Goal: Information Seeking & Learning: Check status

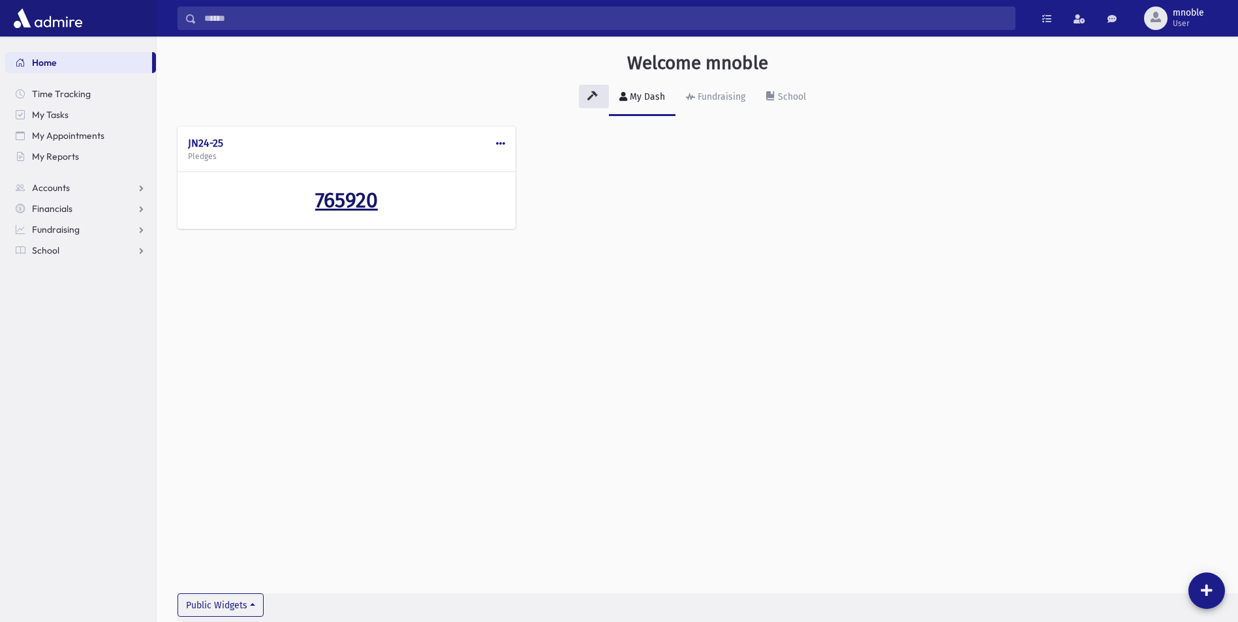
click at [361, 200] on span "765920" at bounding box center [346, 200] width 63 height 25
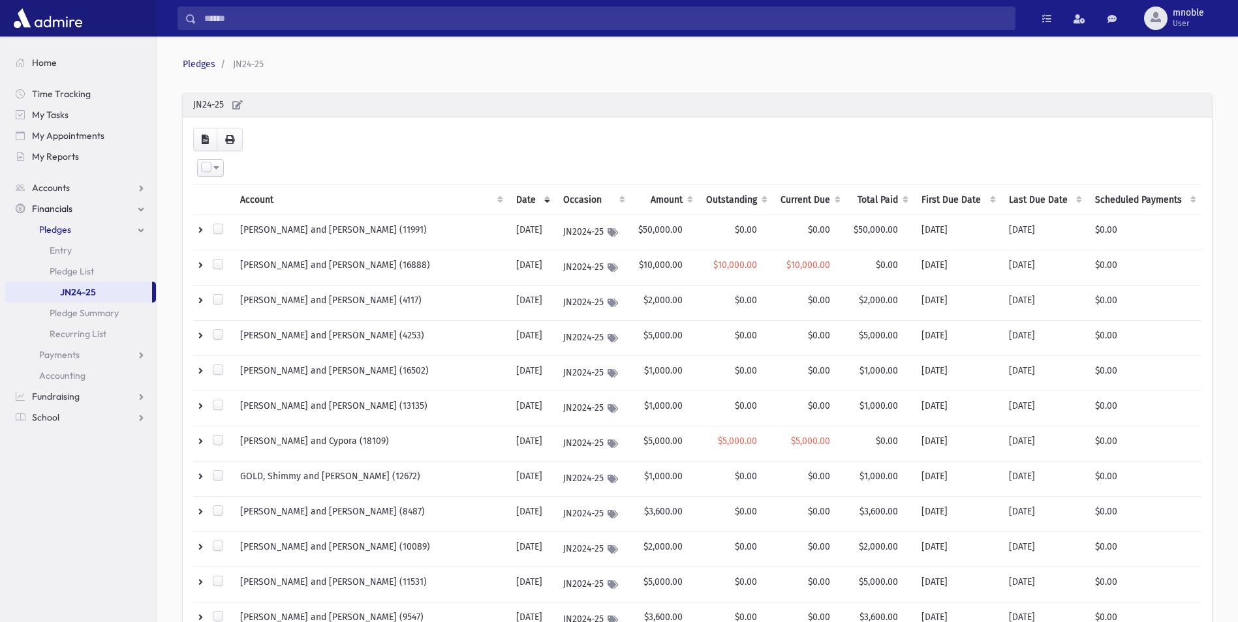
click at [713, 197] on th "Outstanding" at bounding box center [735, 200] width 74 height 30
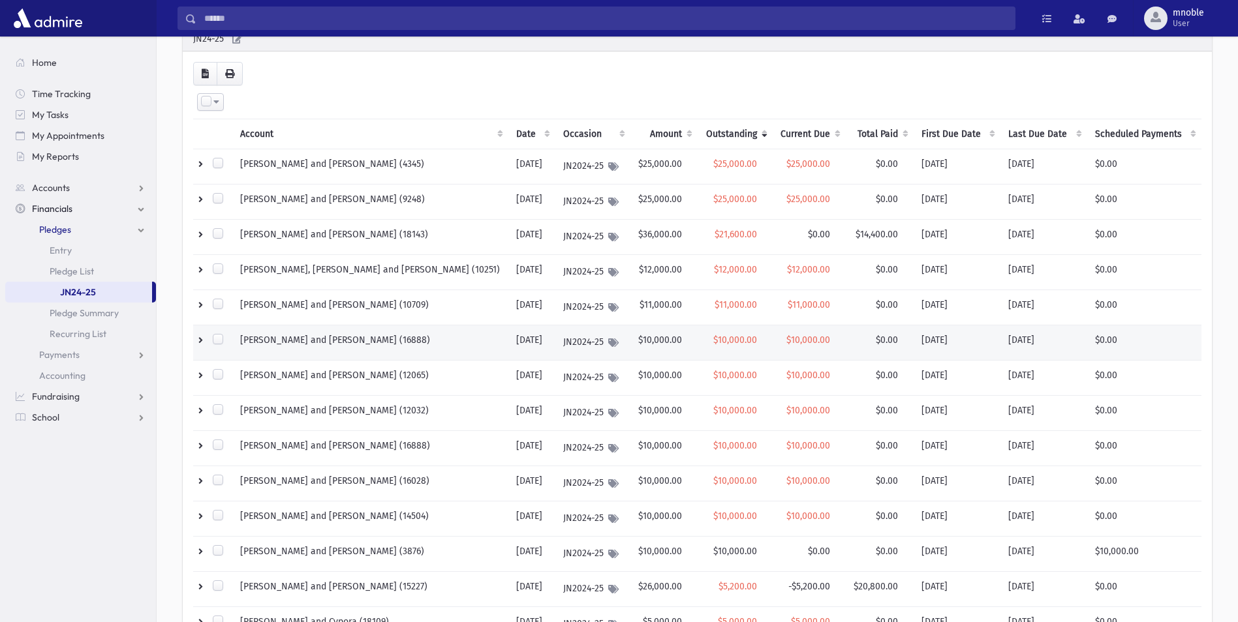
scroll to position [65, 0]
click at [733, 136] on th "Outstanding" at bounding box center [734, 135] width 74 height 30
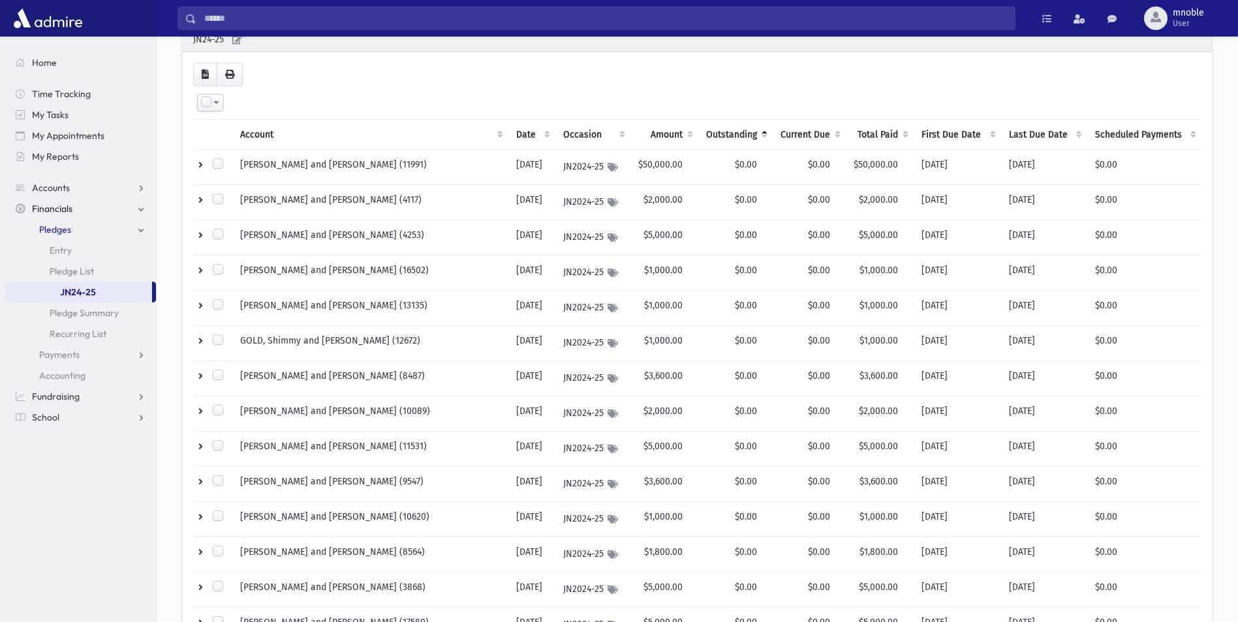
click at [732, 136] on th "Outstanding" at bounding box center [735, 135] width 74 height 30
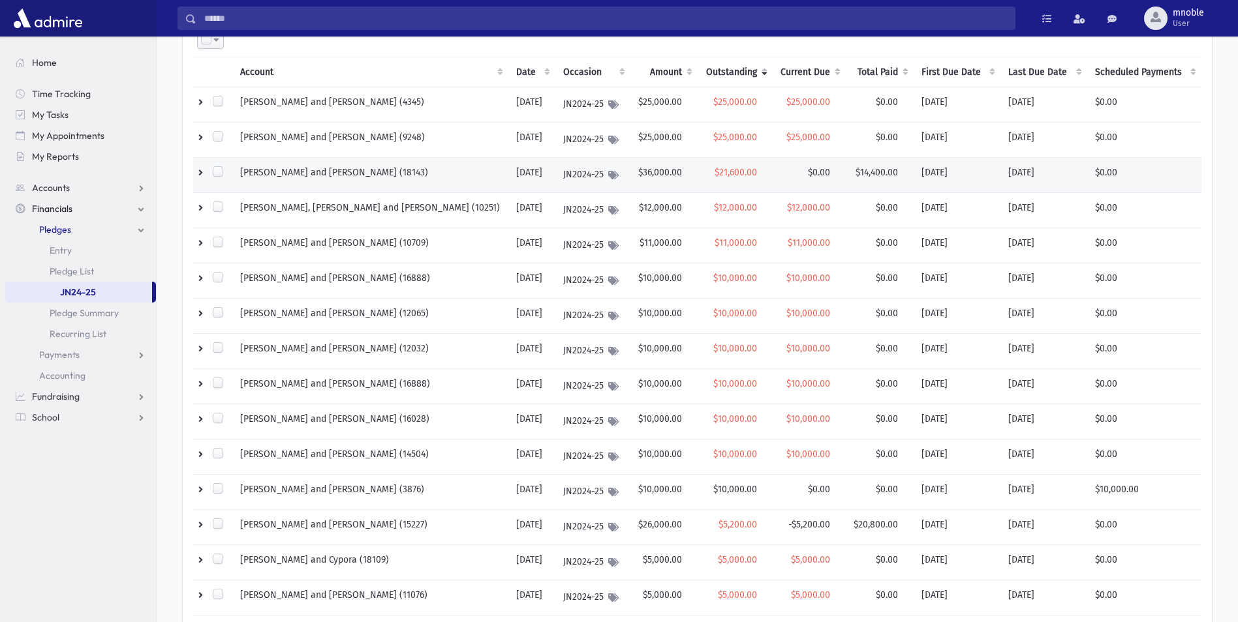
scroll to position [130, 0]
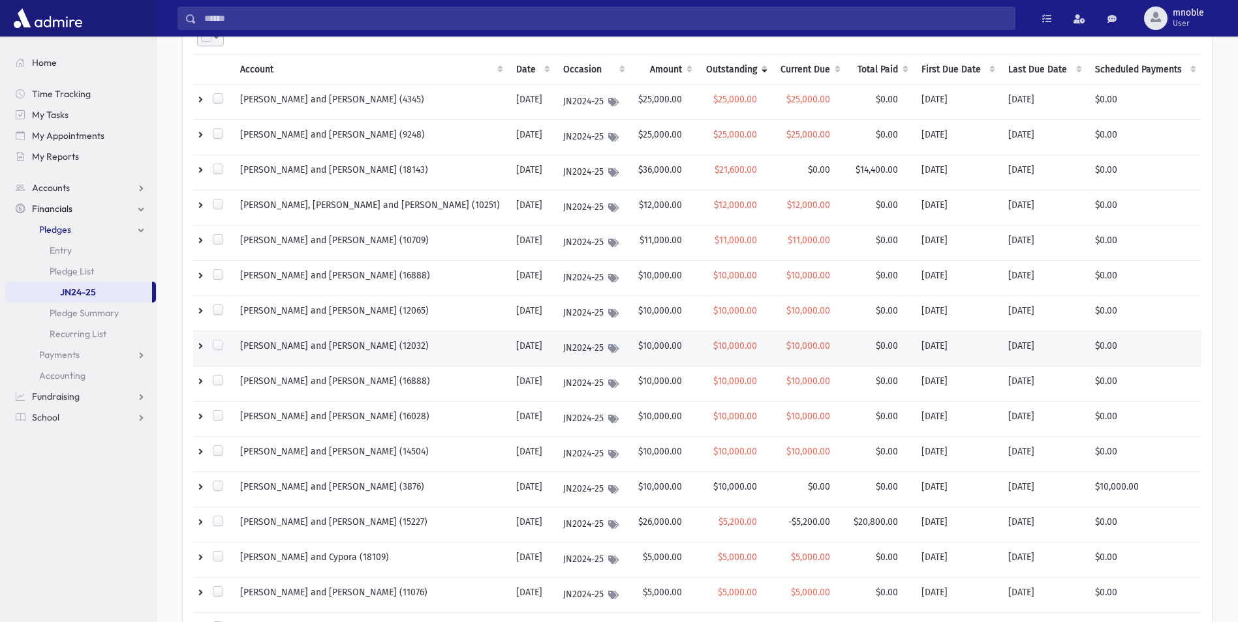
click at [219, 346] on label at bounding box center [217, 345] width 13 height 13
click at [219, 346] on label at bounding box center [217, 347] width 13 height 13
click at [219, 346] on label at bounding box center [217, 345] width 13 height 13
click at [220, 346] on label at bounding box center [217, 347] width 13 height 13
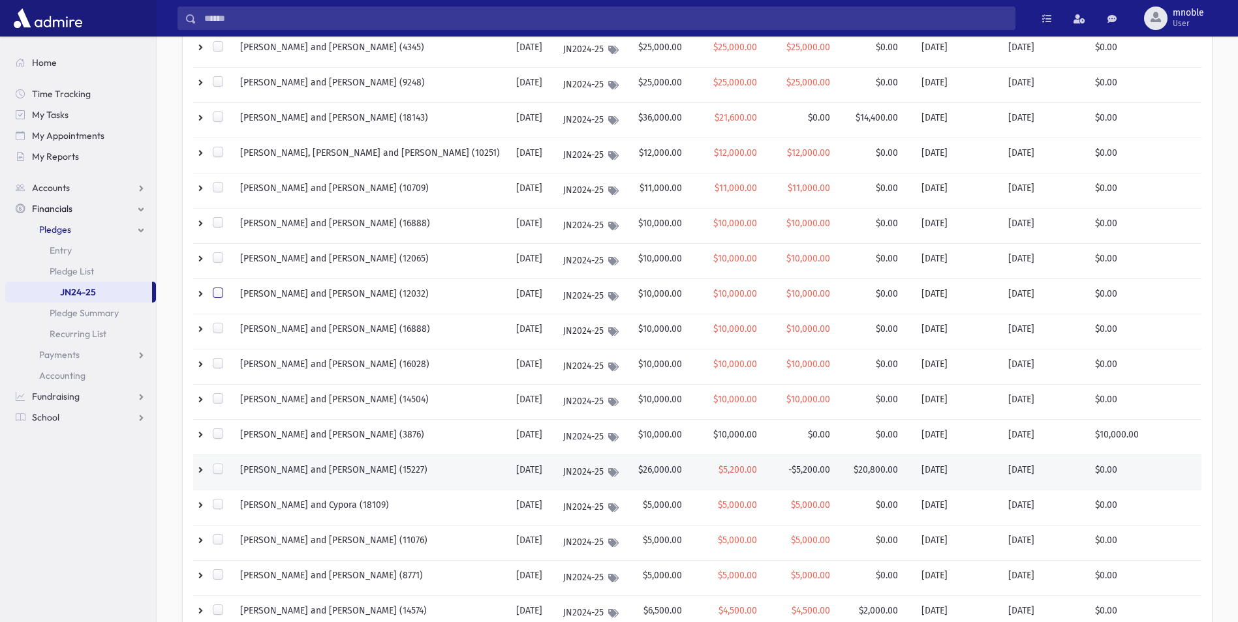
scroll to position [5, 0]
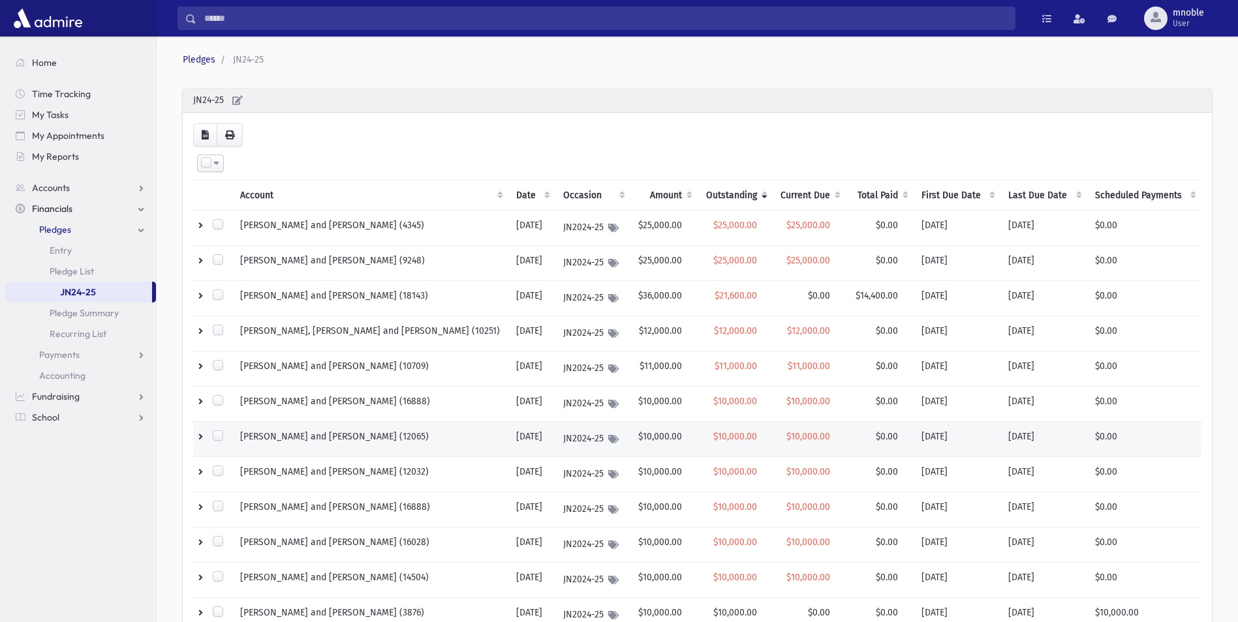
click at [199, 434] on td at bounding box center [212, 439] width 39 height 35
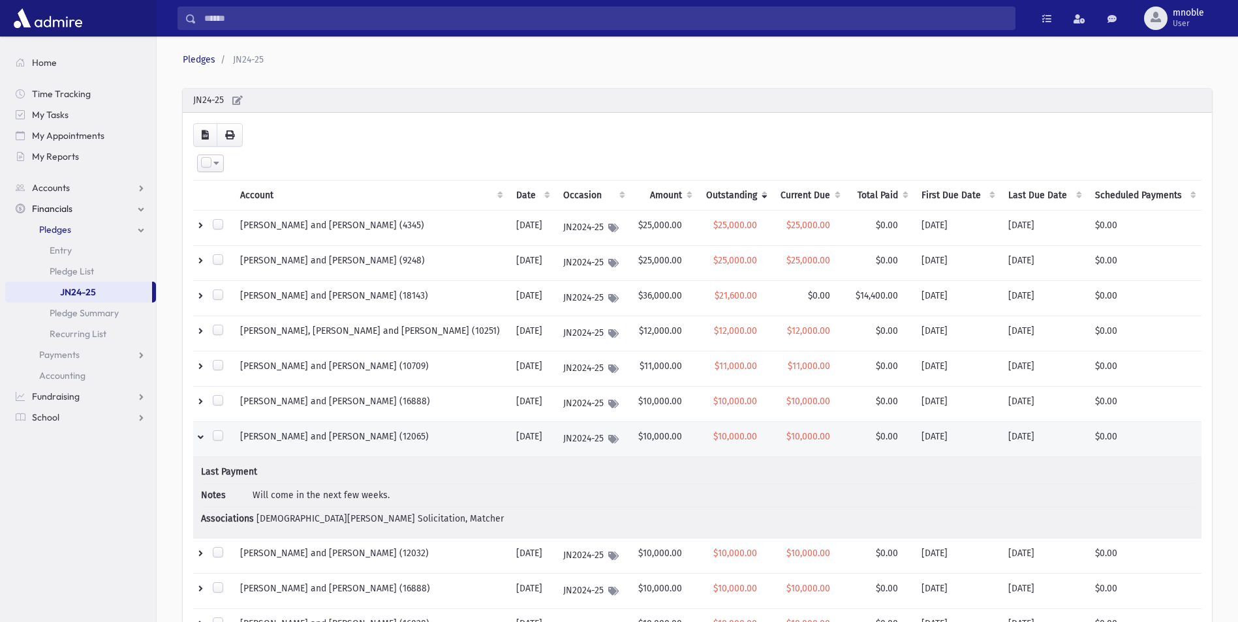
click at [200, 434] on td at bounding box center [212, 439] width 39 height 35
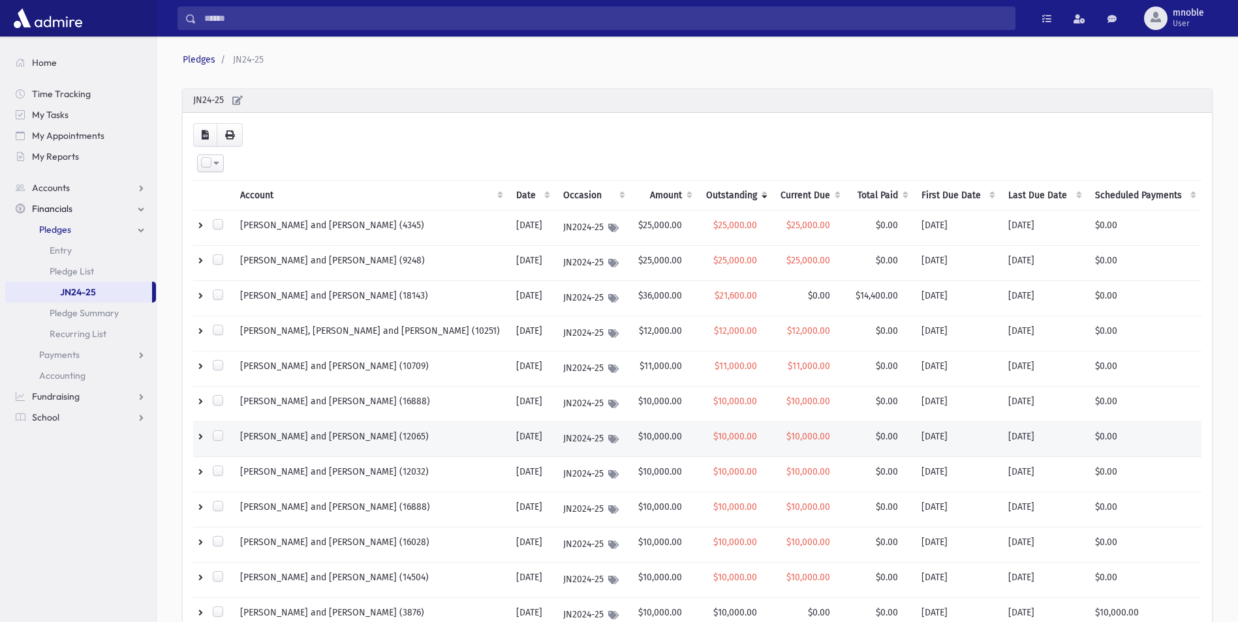
click at [200, 434] on td at bounding box center [212, 439] width 39 height 35
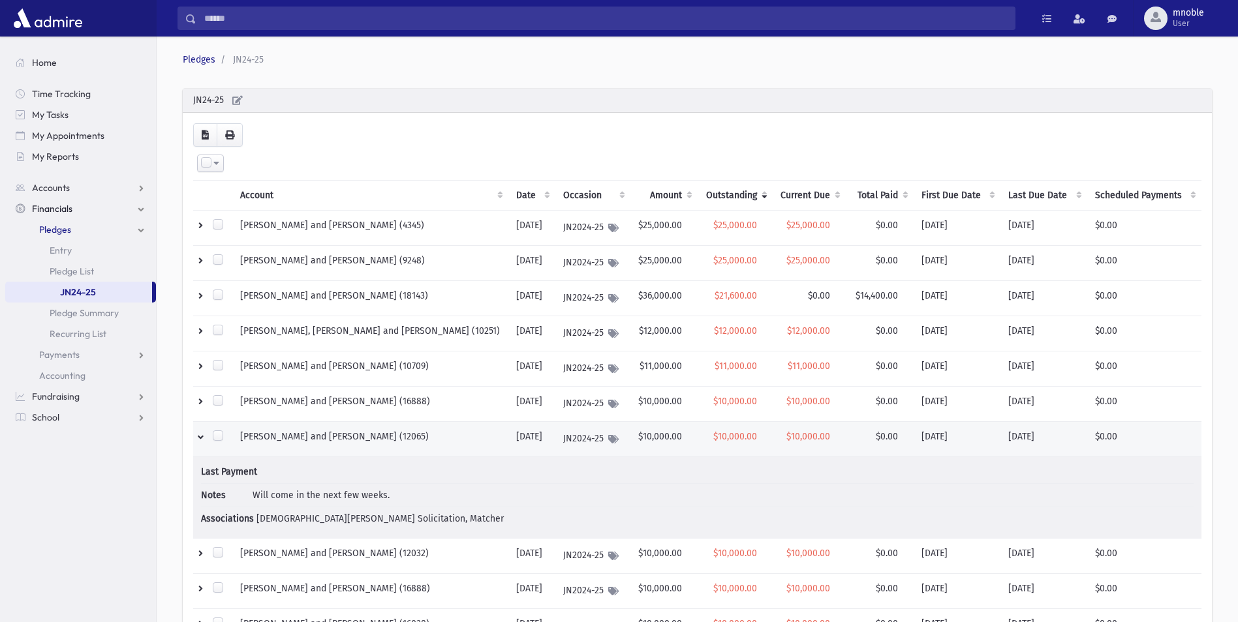
click at [200, 434] on td at bounding box center [212, 439] width 39 height 35
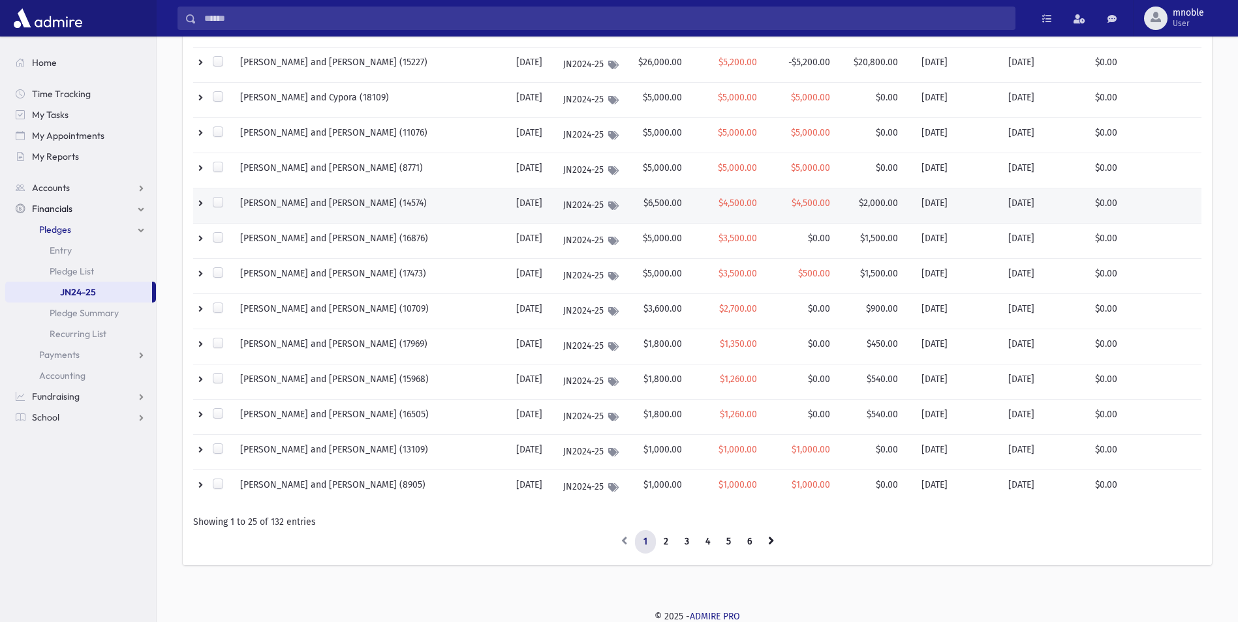
scroll to position [592, 0]
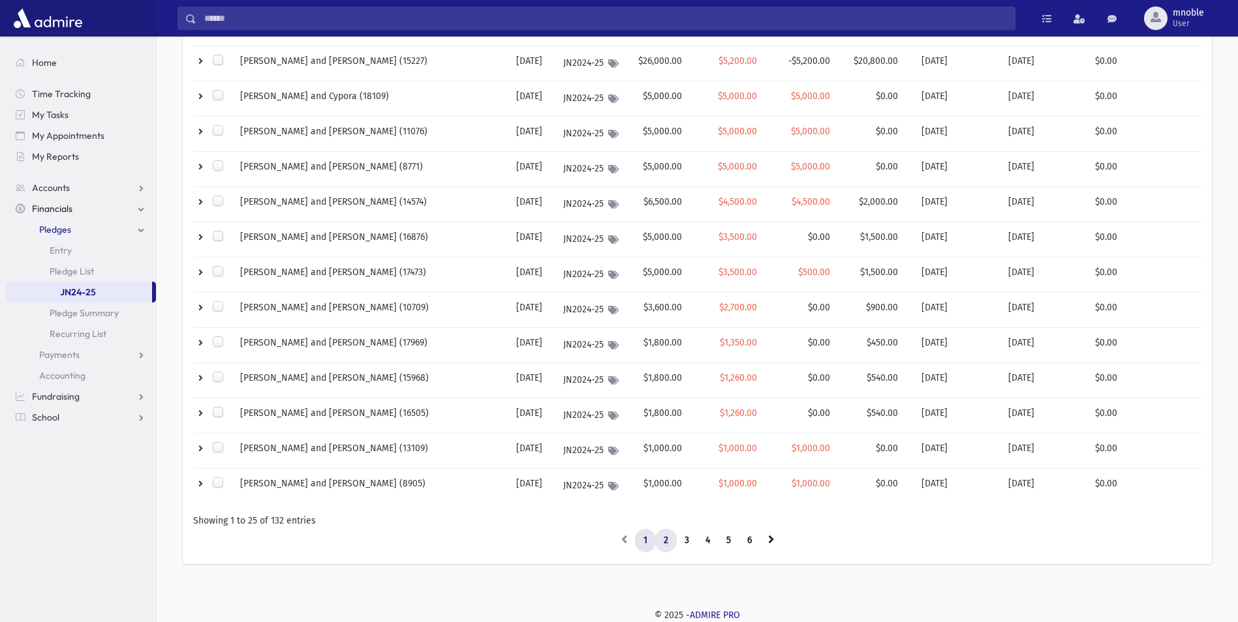
click at [665, 540] on link "2" at bounding box center [666, 540] width 22 height 23
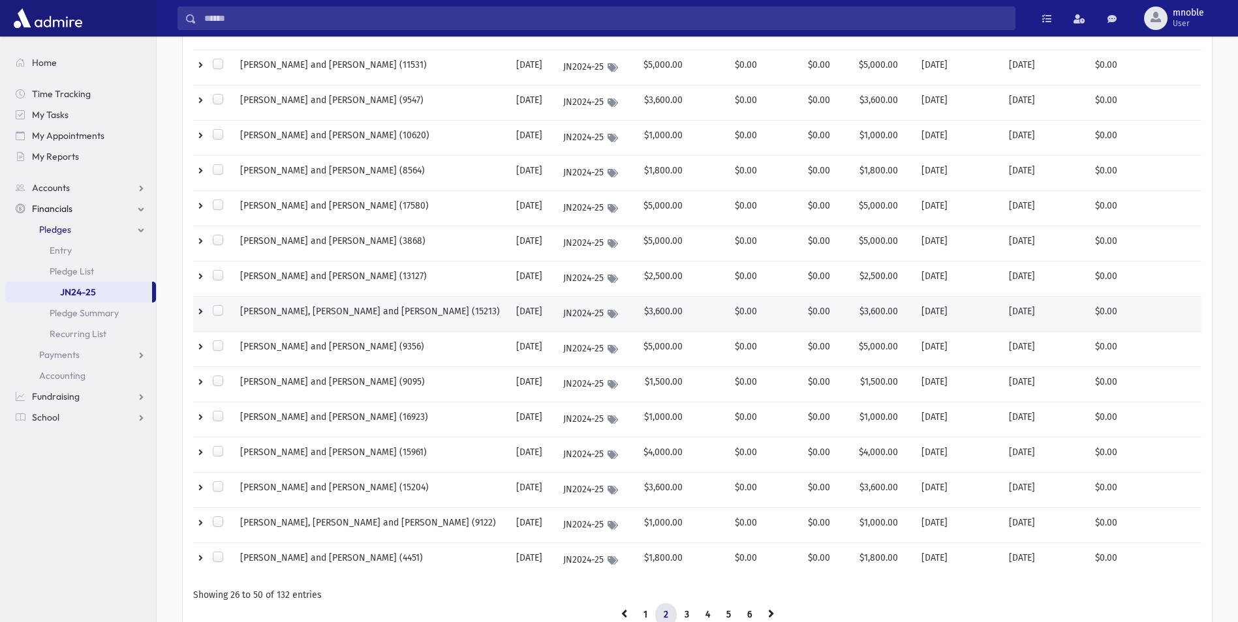
scroll to position [592, 0]
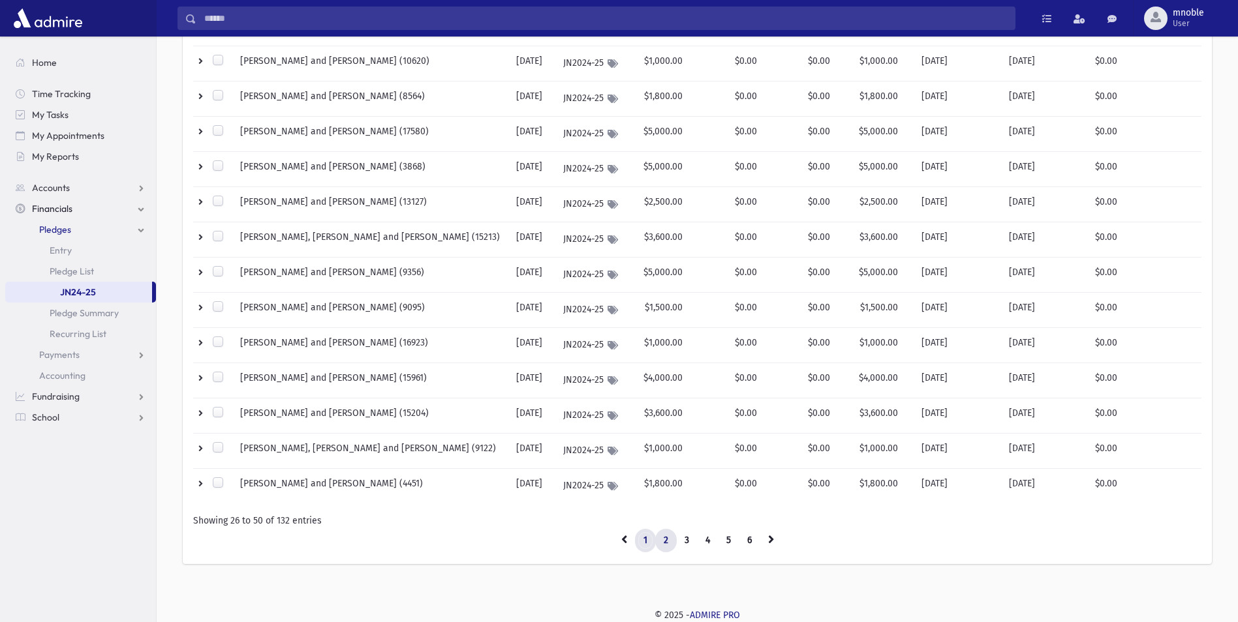
click at [645, 541] on link "1" at bounding box center [645, 540] width 21 height 23
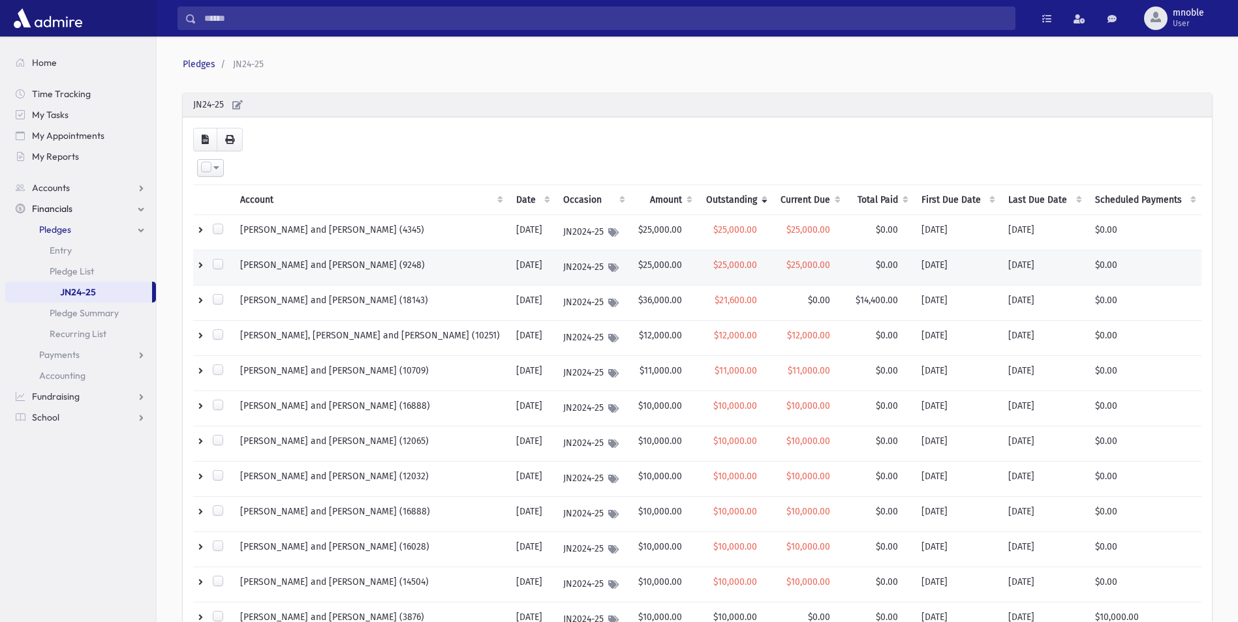
click at [199, 266] on td at bounding box center [212, 268] width 39 height 35
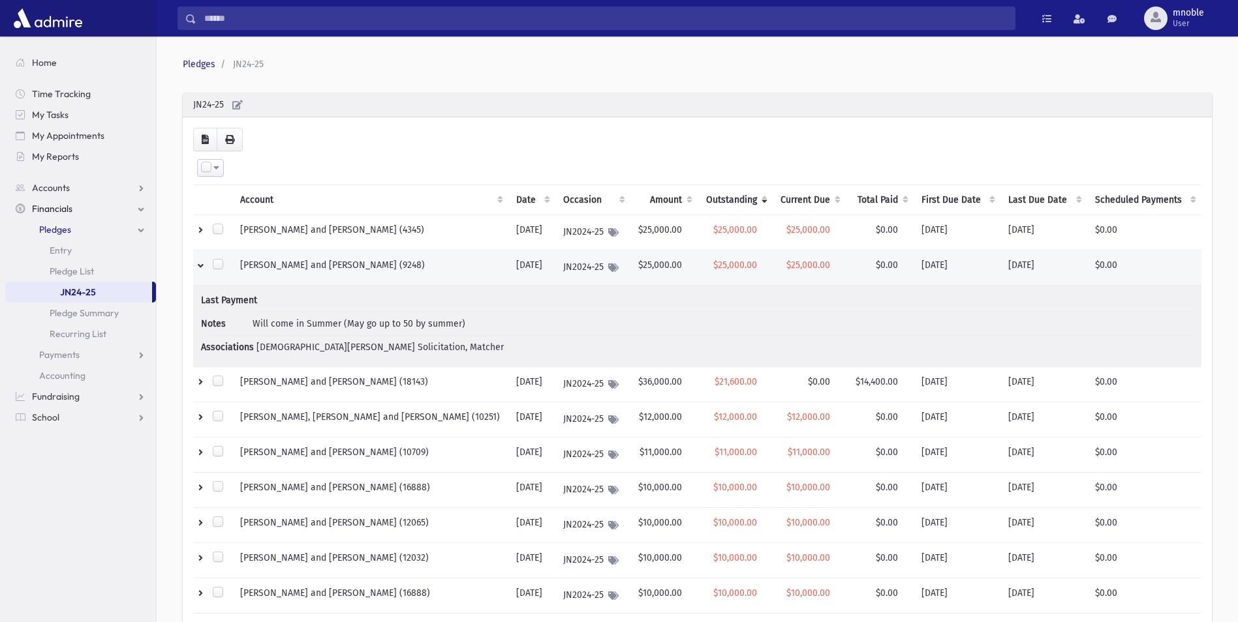
click at [199, 266] on td at bounding box center [212, 268] width 39 height 35
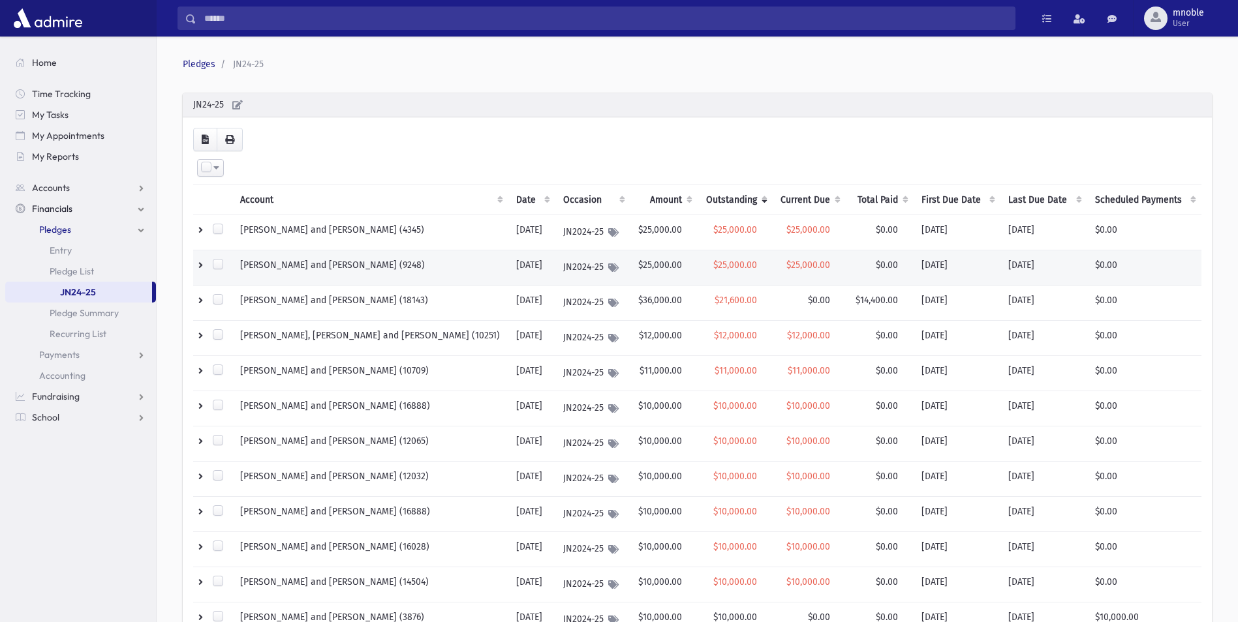
click at [199, 266] on td at bounding box center [212, 268] width 39 height 35
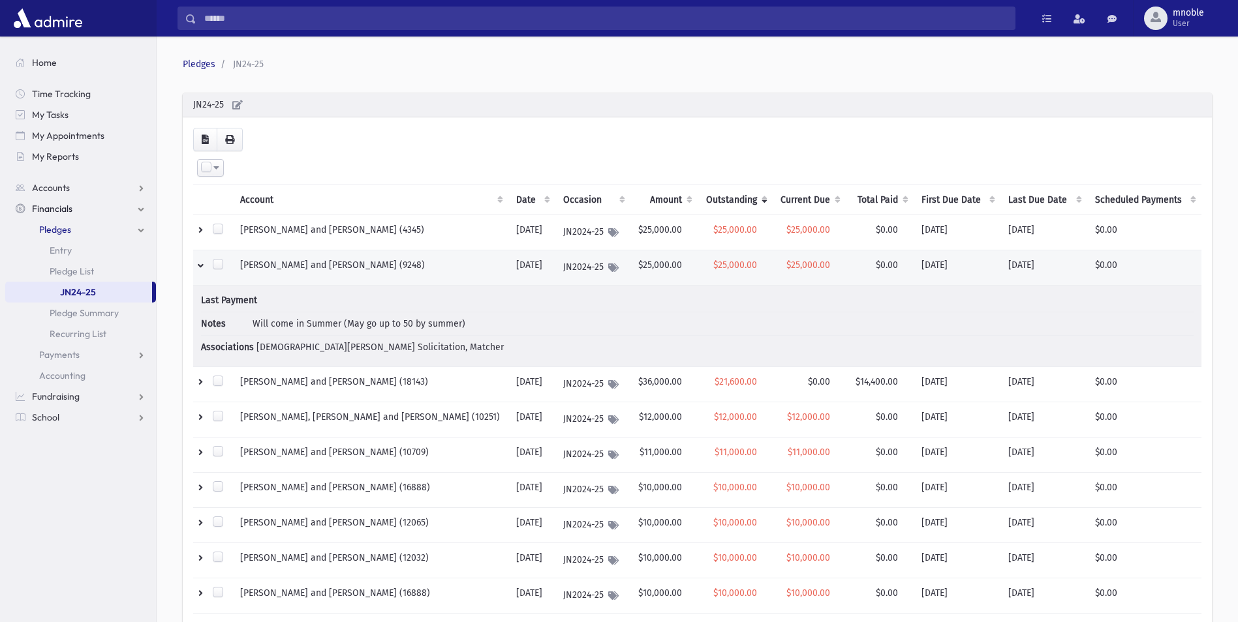
click at [198, 266] on td at bounding box center [212, 268] width 39 height 35
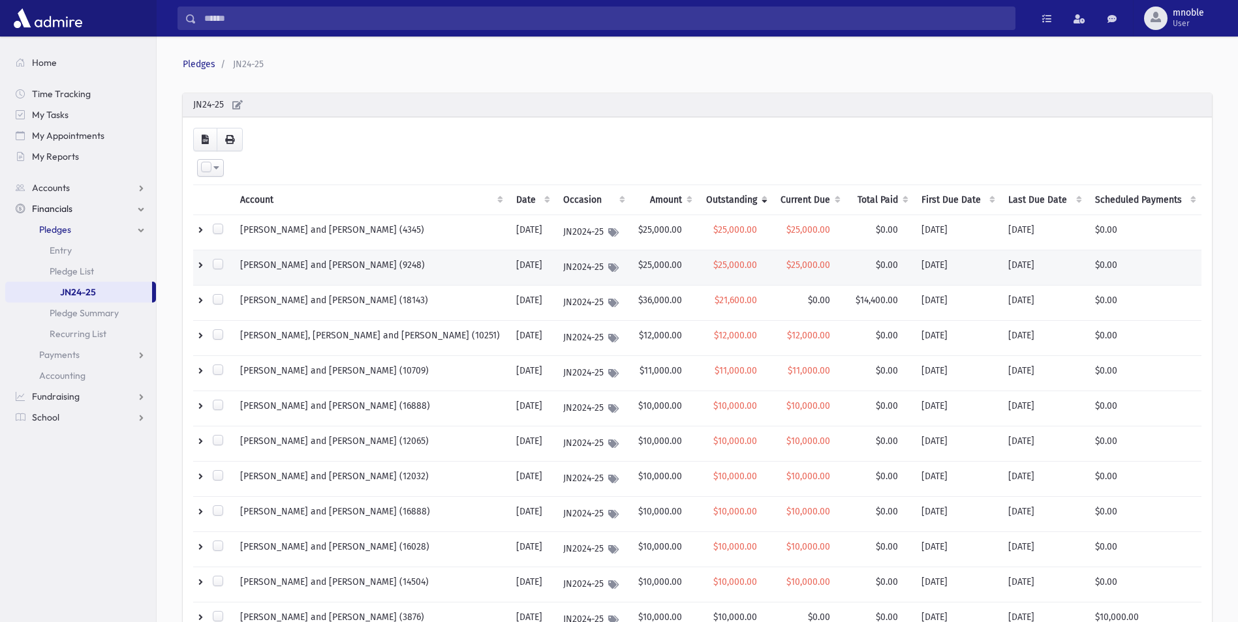
click at [198, 266] on td at bounding box center [212, 268] width 39 height 35
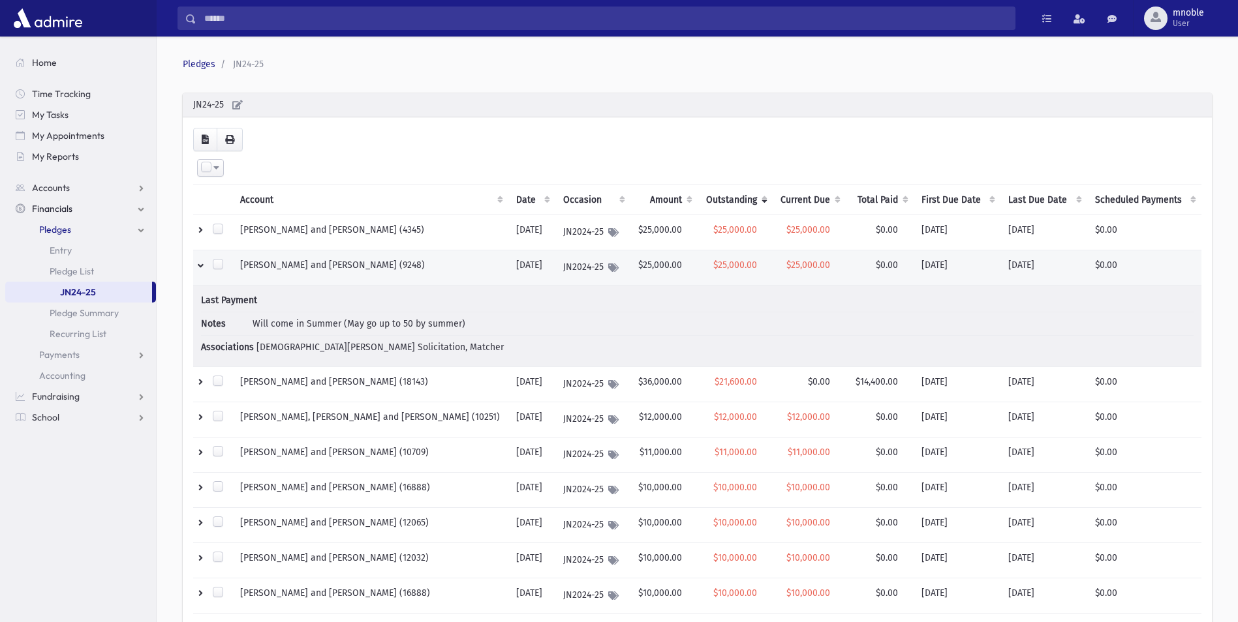
click at [198, 266] on td at bounding box center [212, 268] width 39 height 35
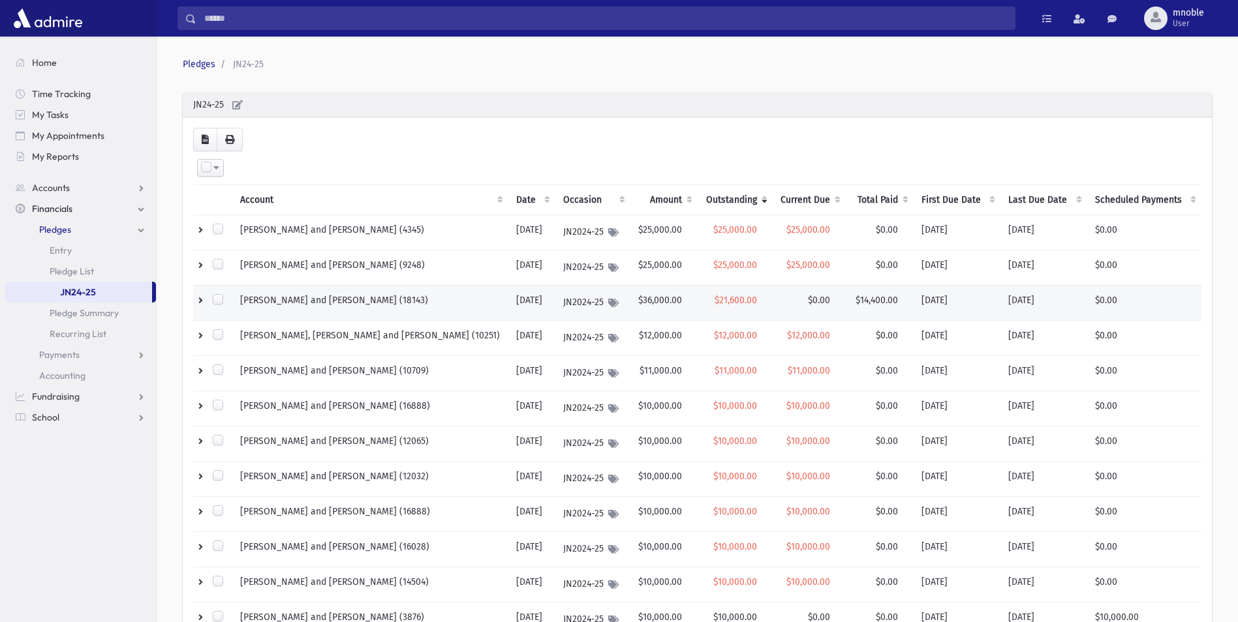
click at [204, 302] on td at bounding box center [212, 303] width 39 height 35
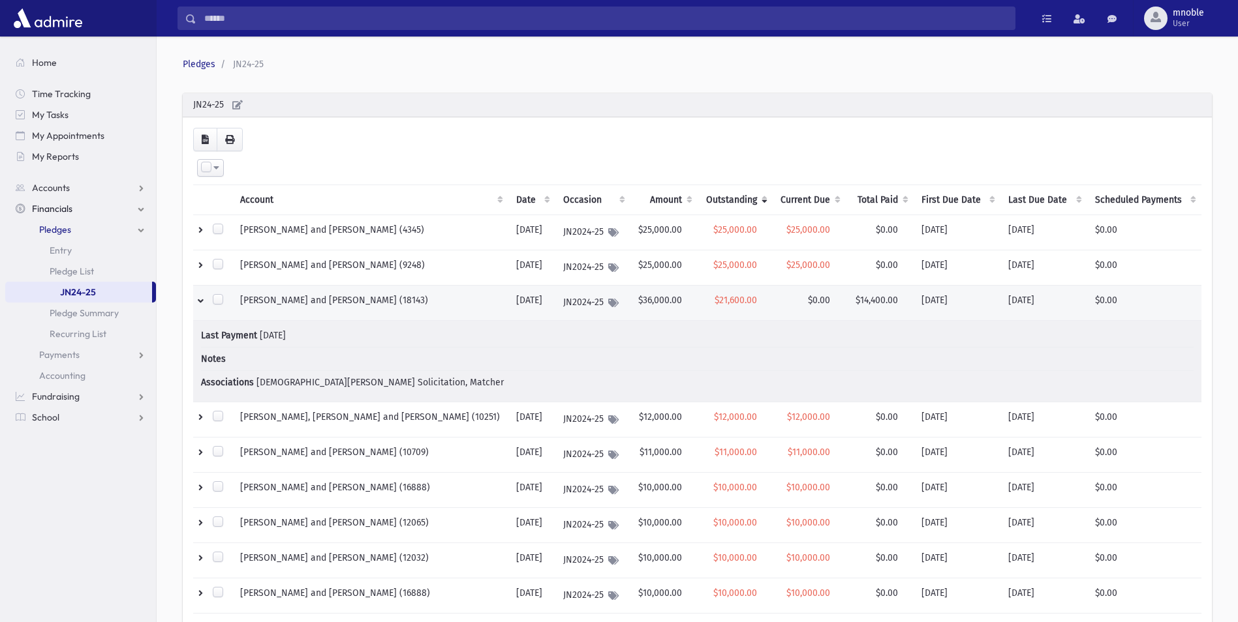
click at [198, 297] on td at bounding box center [212, 303] width 39 height 35
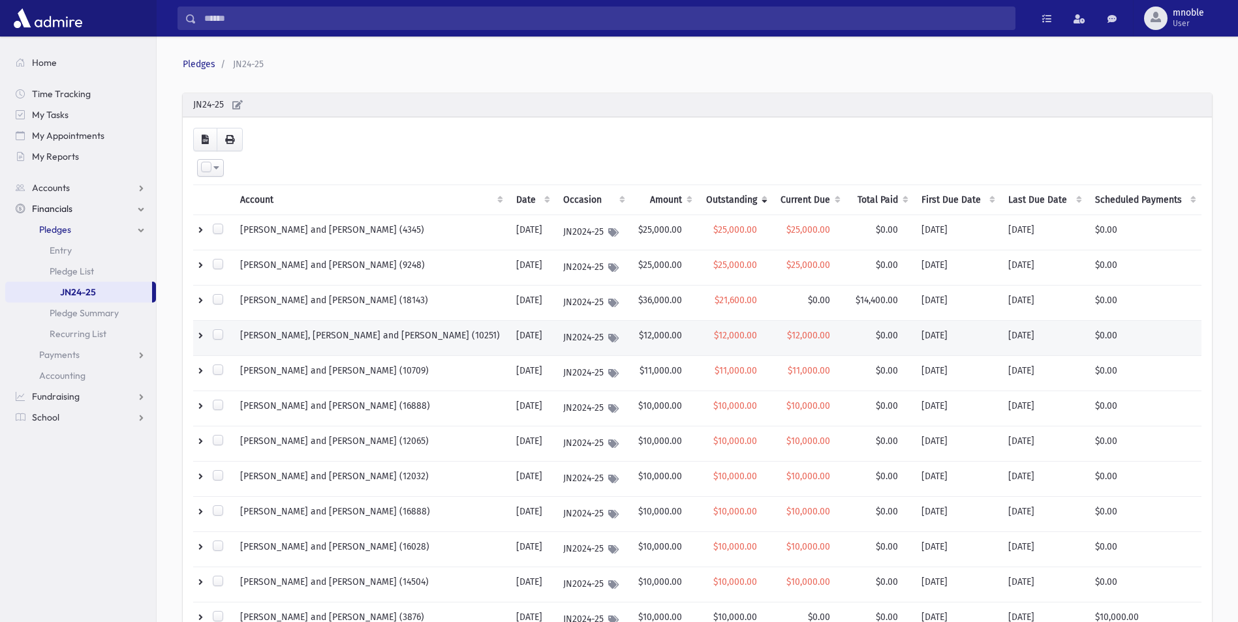
click at [203, 332] on td at bounding box center [212, 338] width 39 height 35
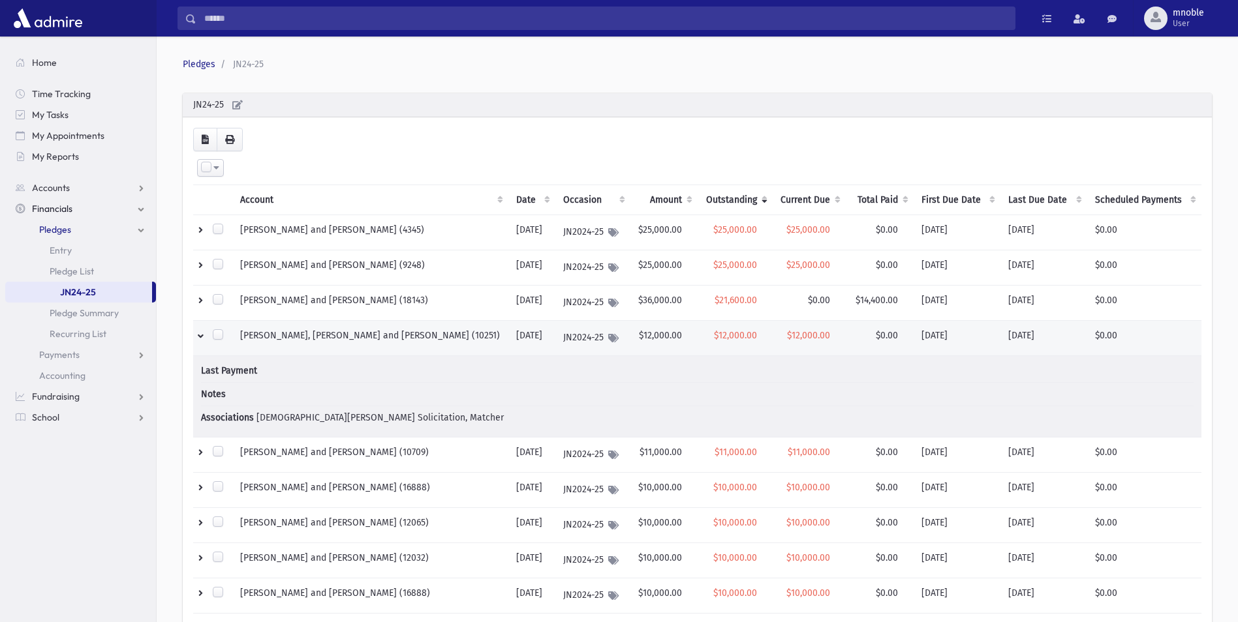
click at [203, 332] on td at bounding box center [212, 338] width 39 height 35
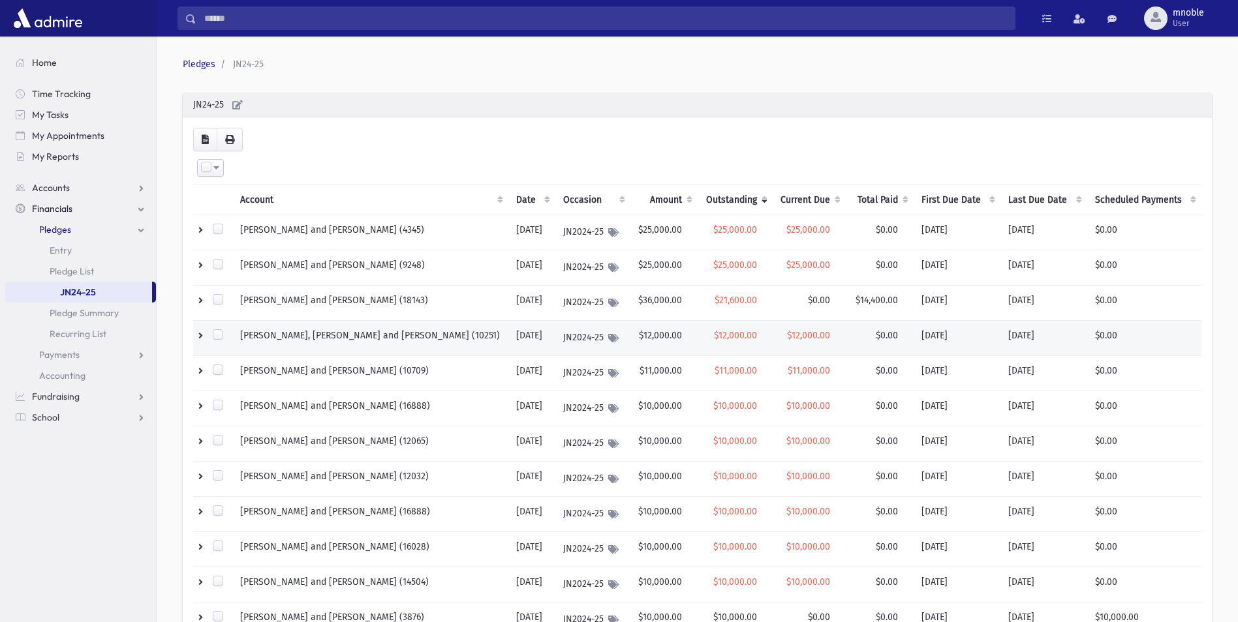
scroll to position [65, 0]
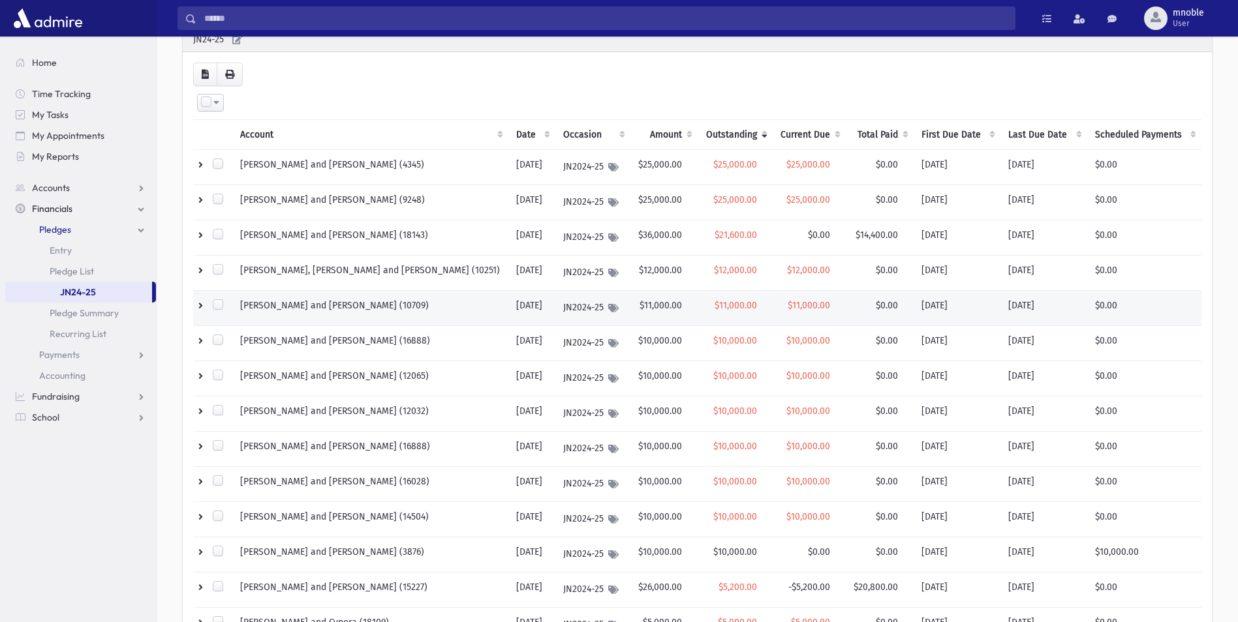
click at [201, 307] on td at bounding box center [212, 308] width 39 height 35
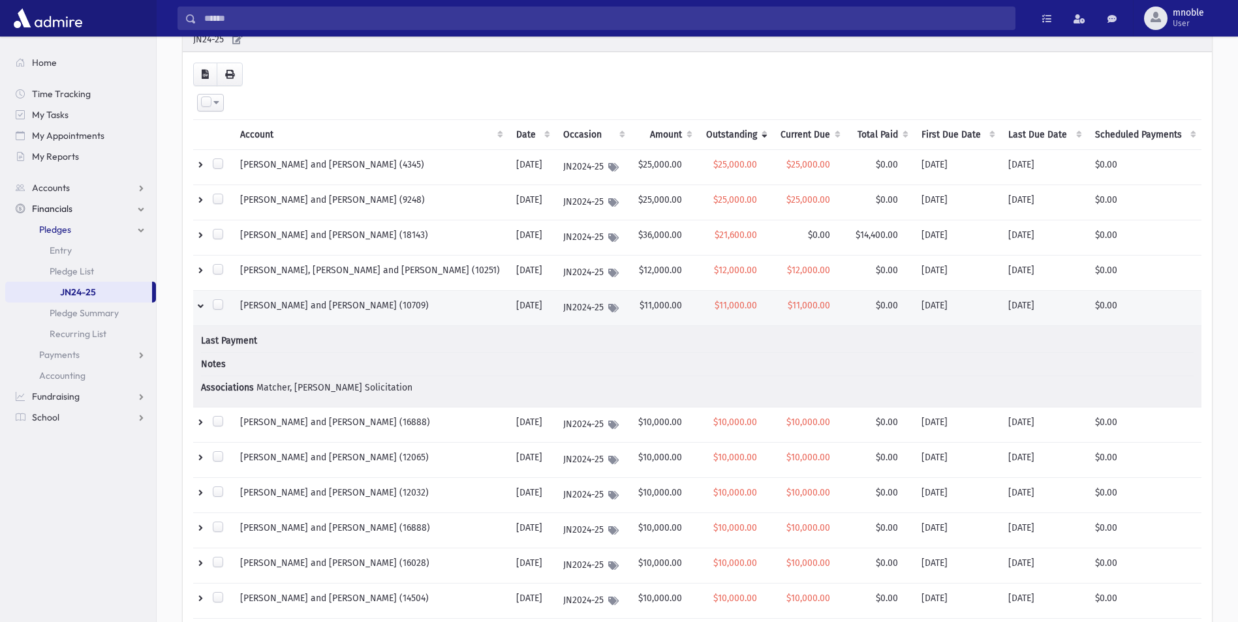
click at [201, 307] on td at bounding box center [212, 308] width 39 height 35
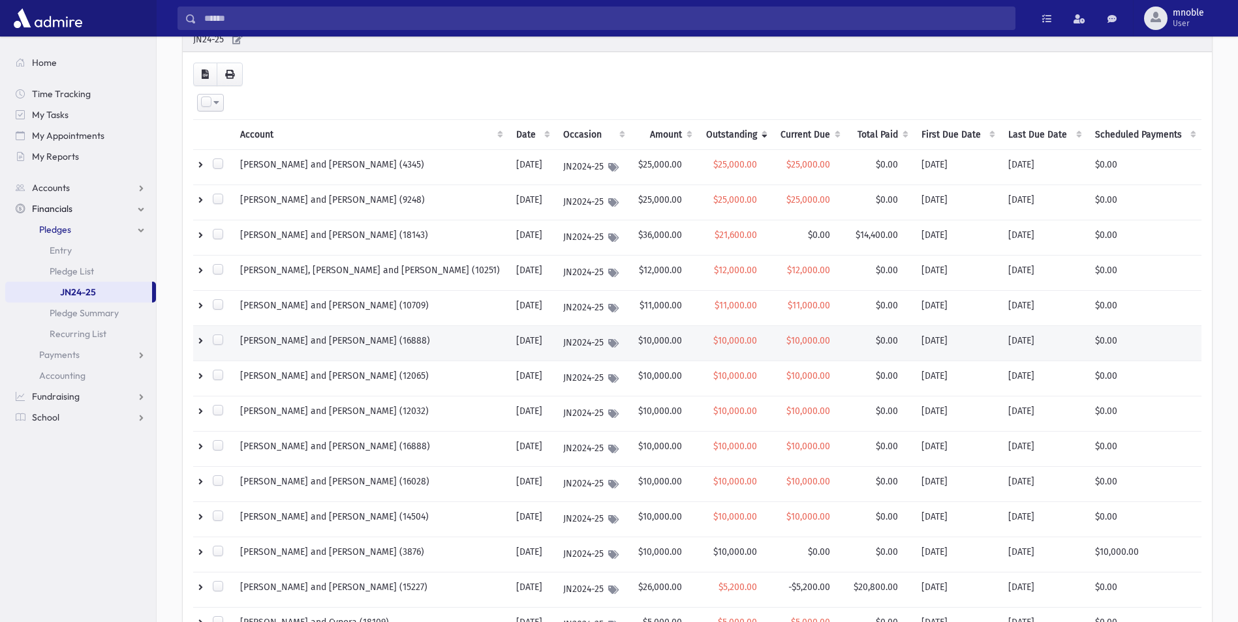
click at [204, 336] on td at bounding box center [212, 343] width 39 height 35
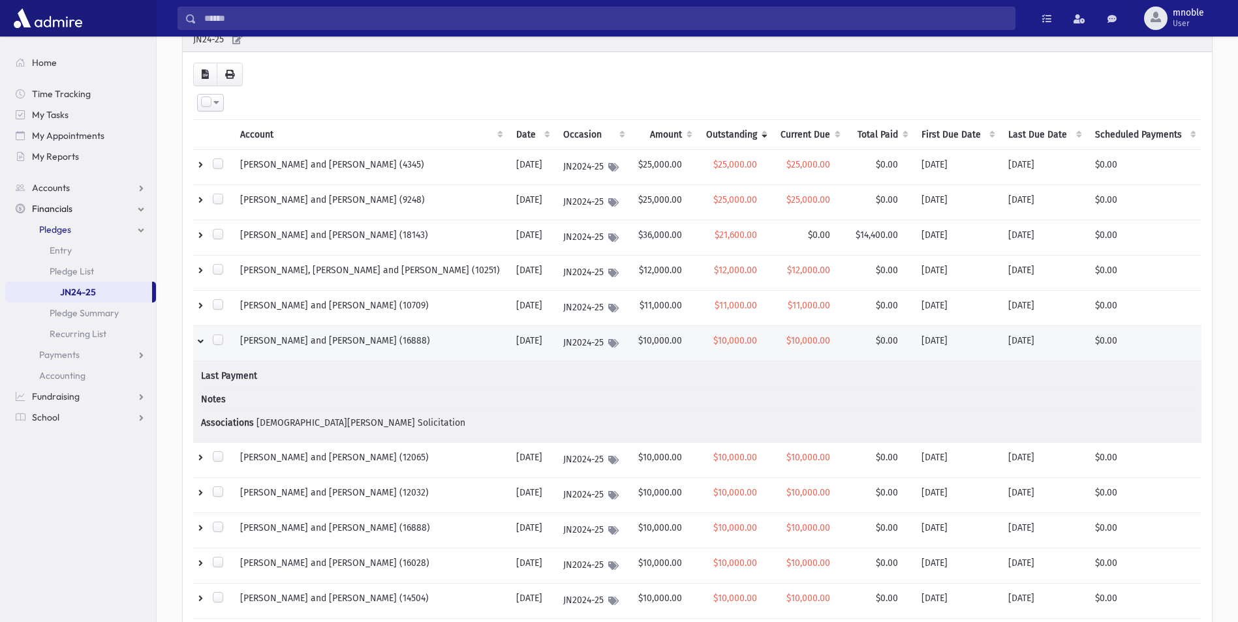
click at [204, 336] on td at bounding box center [212, 343] width 39 height 35
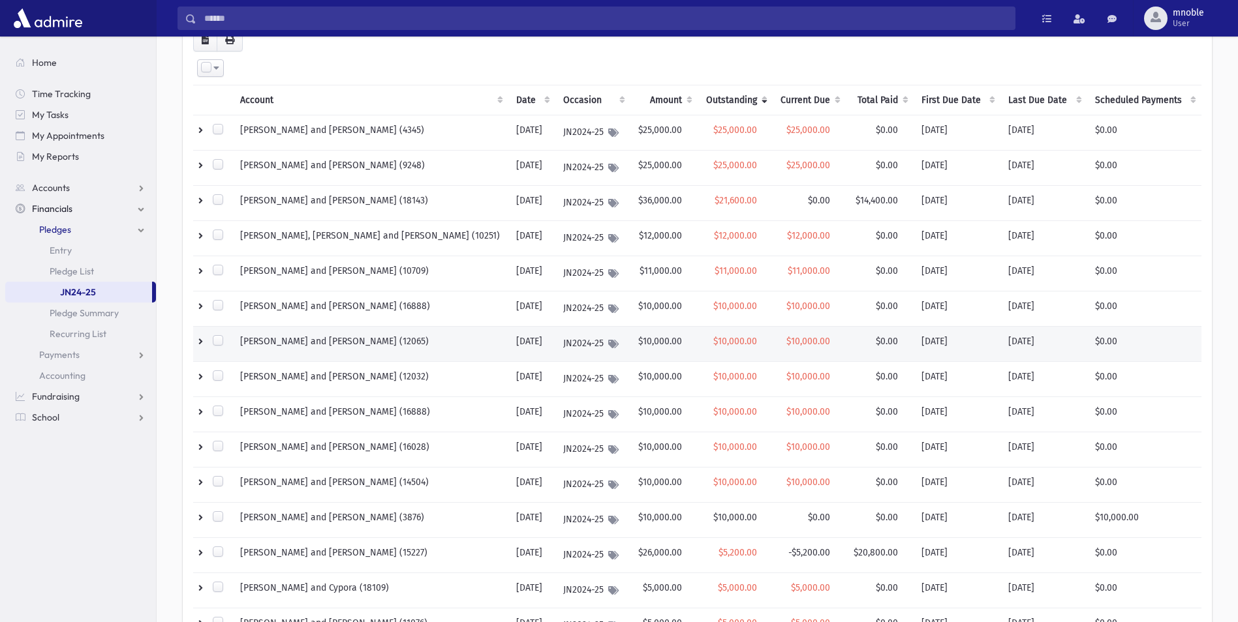
scroll to position [130, 0]
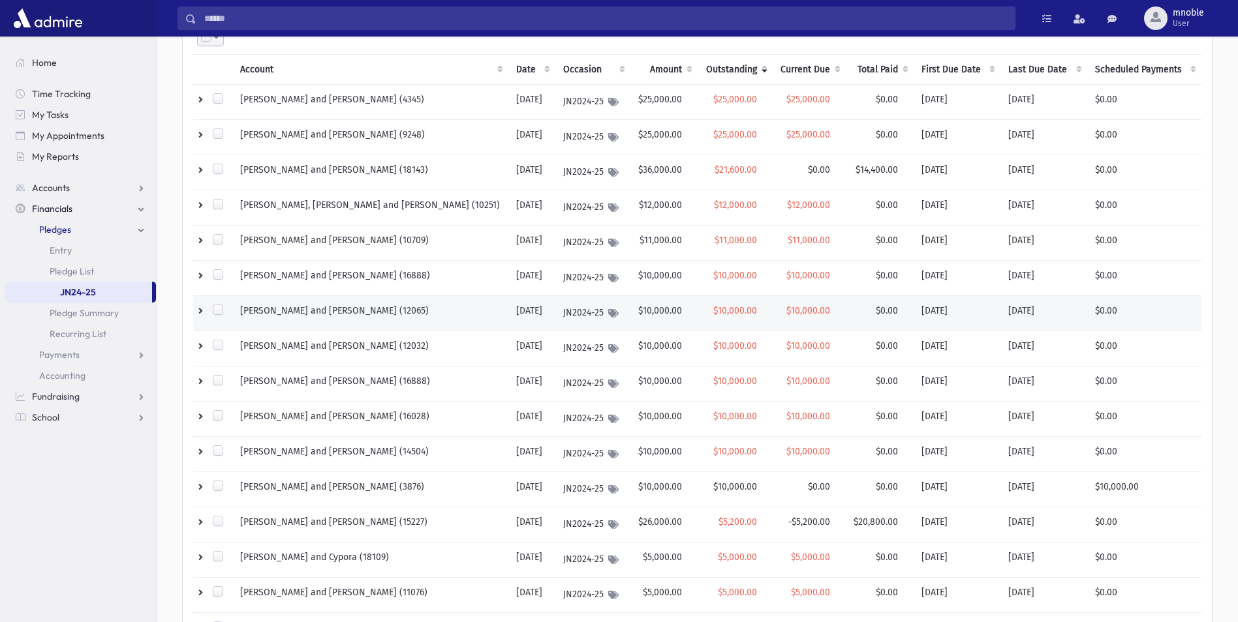
click at [204, 312] on td at bounding box center [212, 313] width 39 height 35
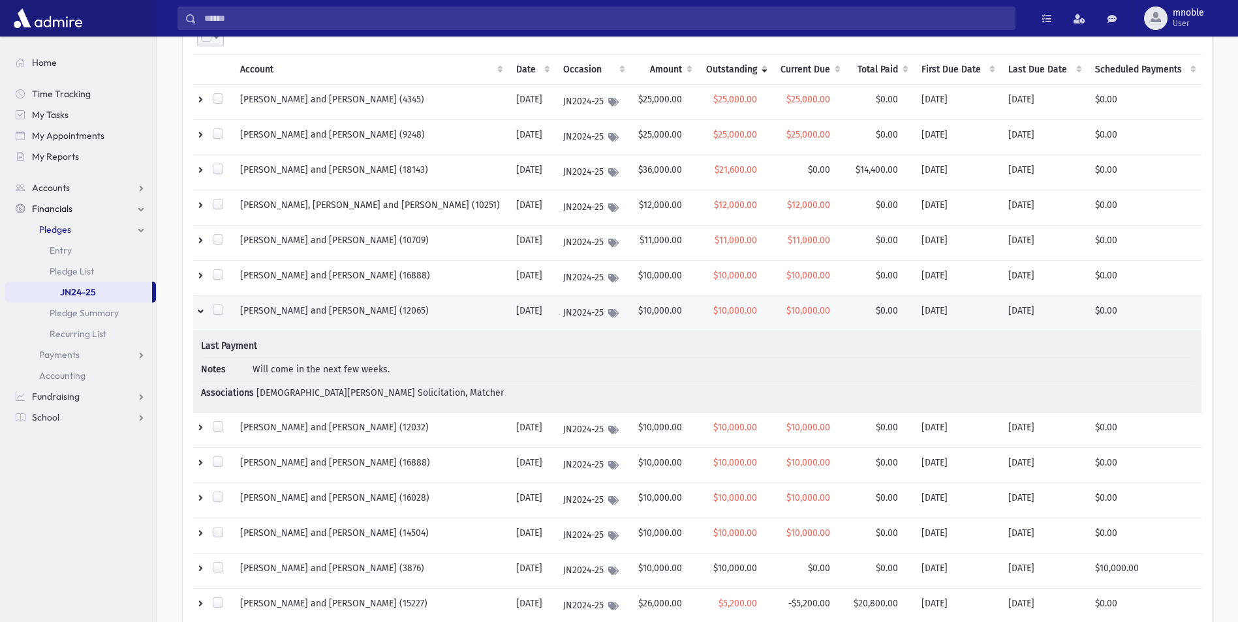
click at [204, 312] on td at bounding box center [212, 313] width 39 height 35
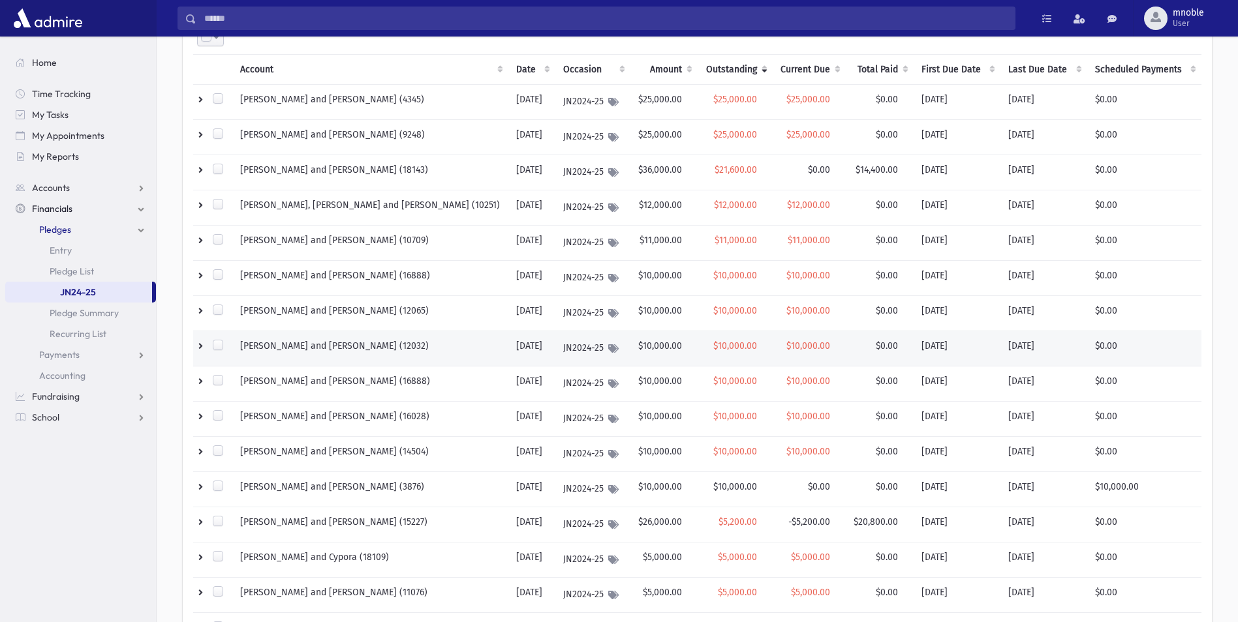
click at [203, 346] on td at bounding box center [212, 348] width 39 height 35
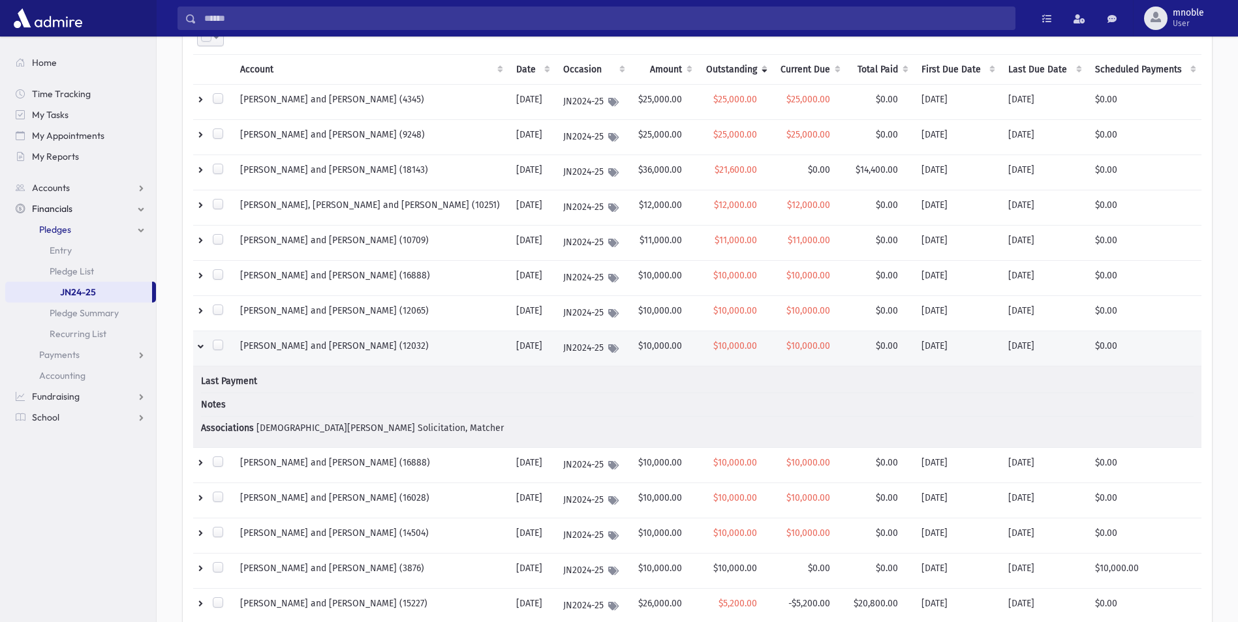
click at [203, 346] on td at bounding box center [212, 348] width 39 height 35
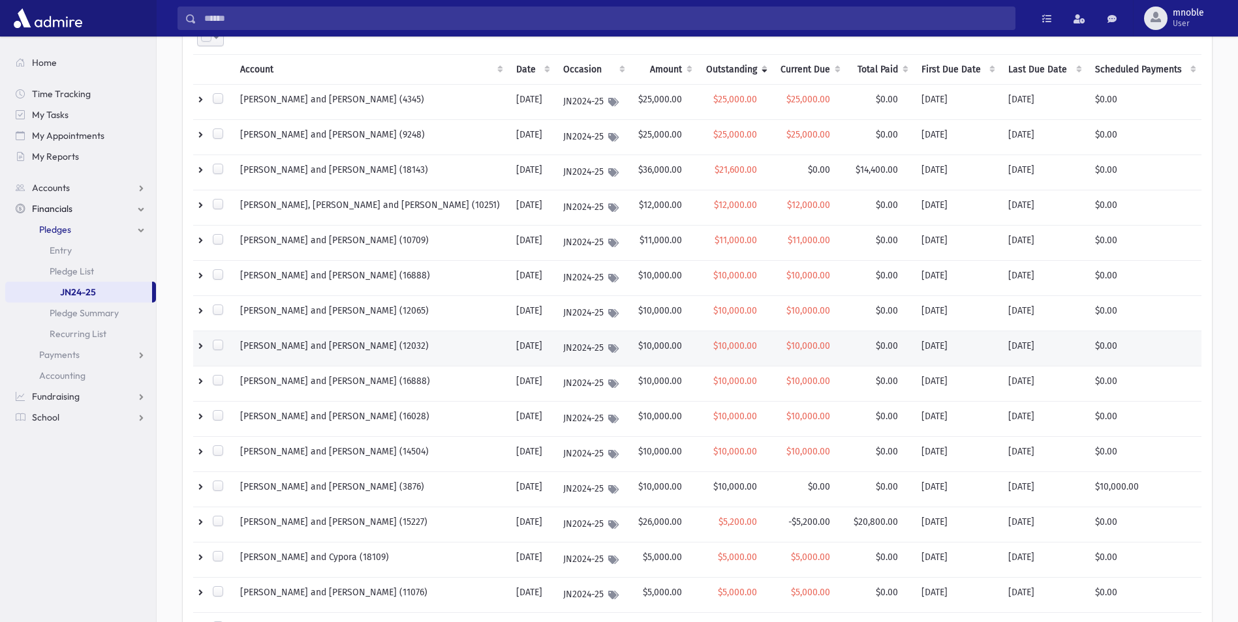
click at [203, 346] on td at bounding box center [212, 348] width 39 height 35
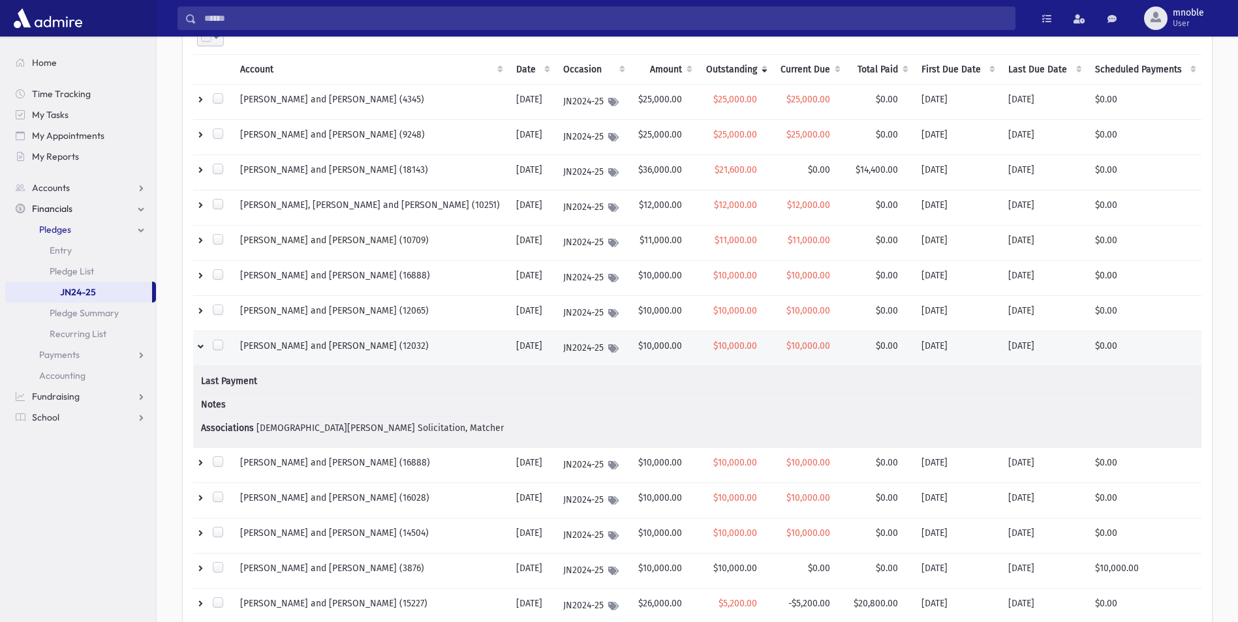
click at [203, 346] on td at bounding box center [212, 348] width 39 height 35
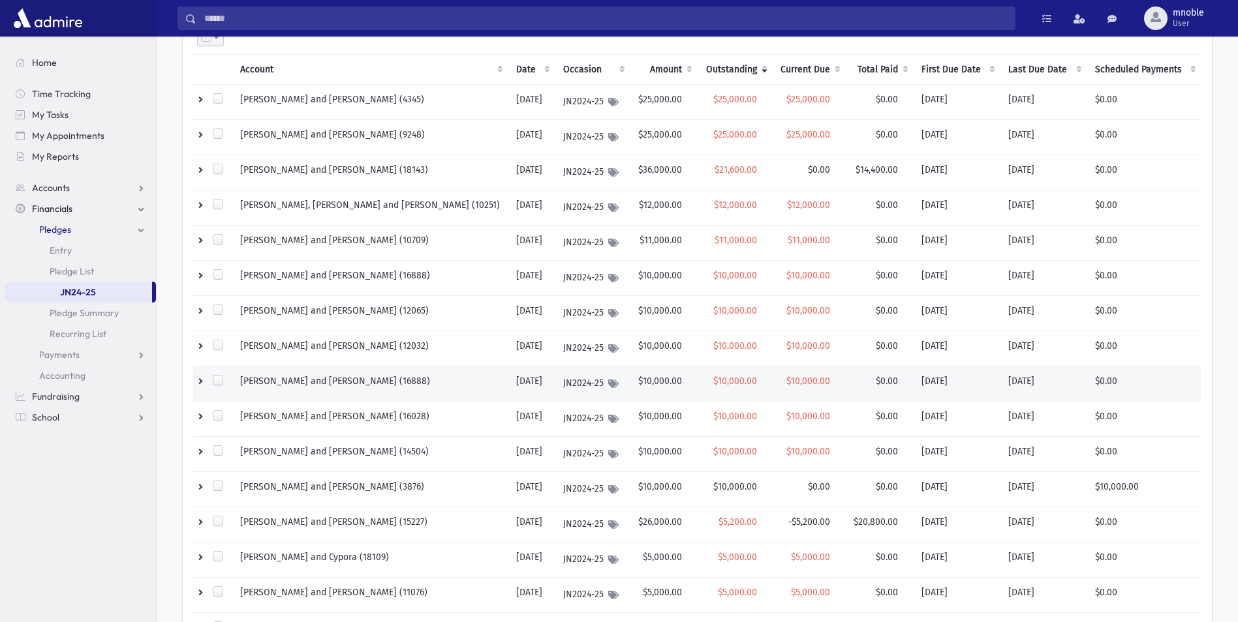
click at [203, 382] on td at bounding box center [212, 384] width 39 height 35
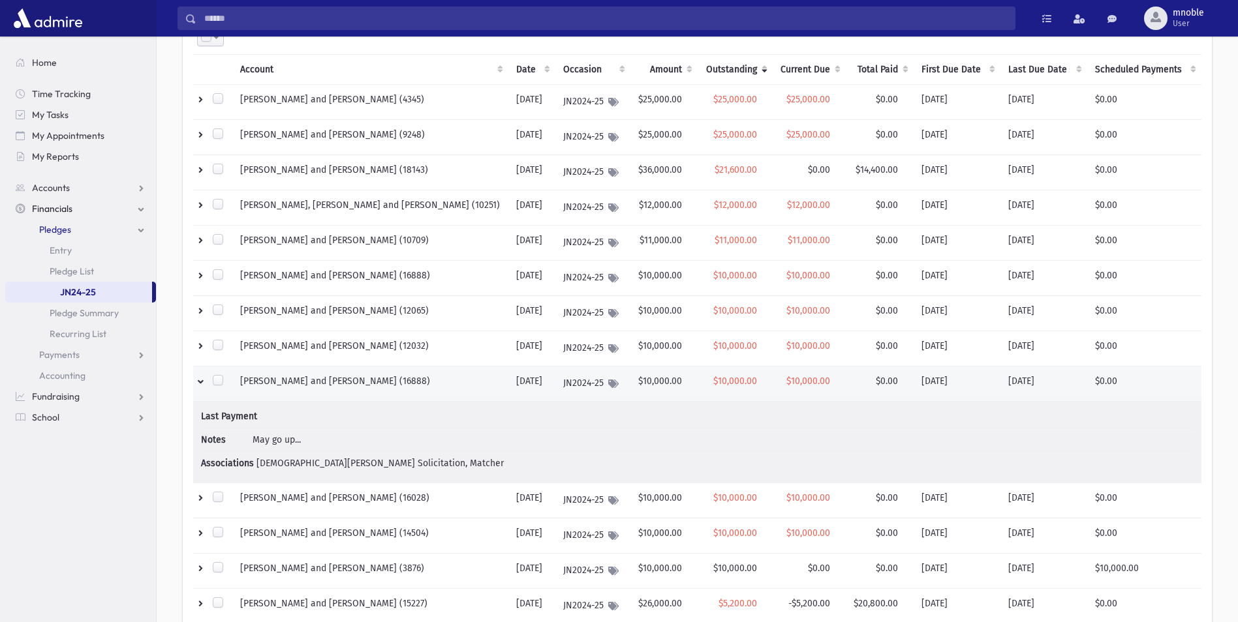
click at [203, 382] on td at bounding box center [212, 384] width 39 height 35
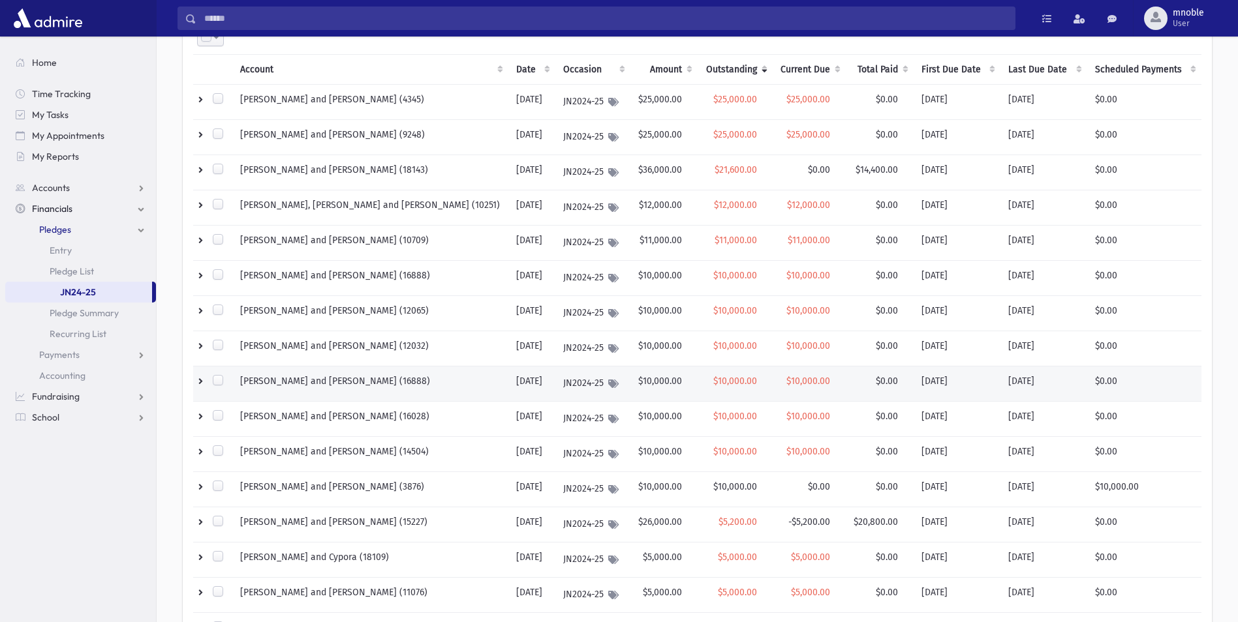
click at [203, 382] on td at bounding box center [212, 384] width 39 height 35
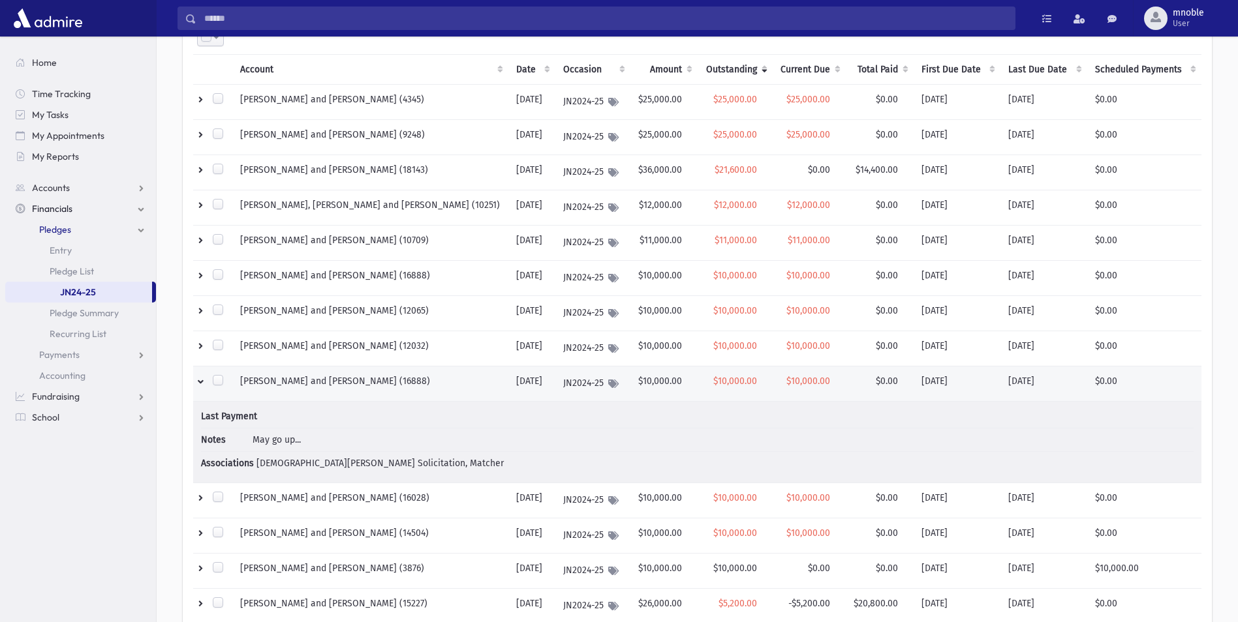
click at [205, 380] on td at bounding box center [212, 384] width 39 height 35
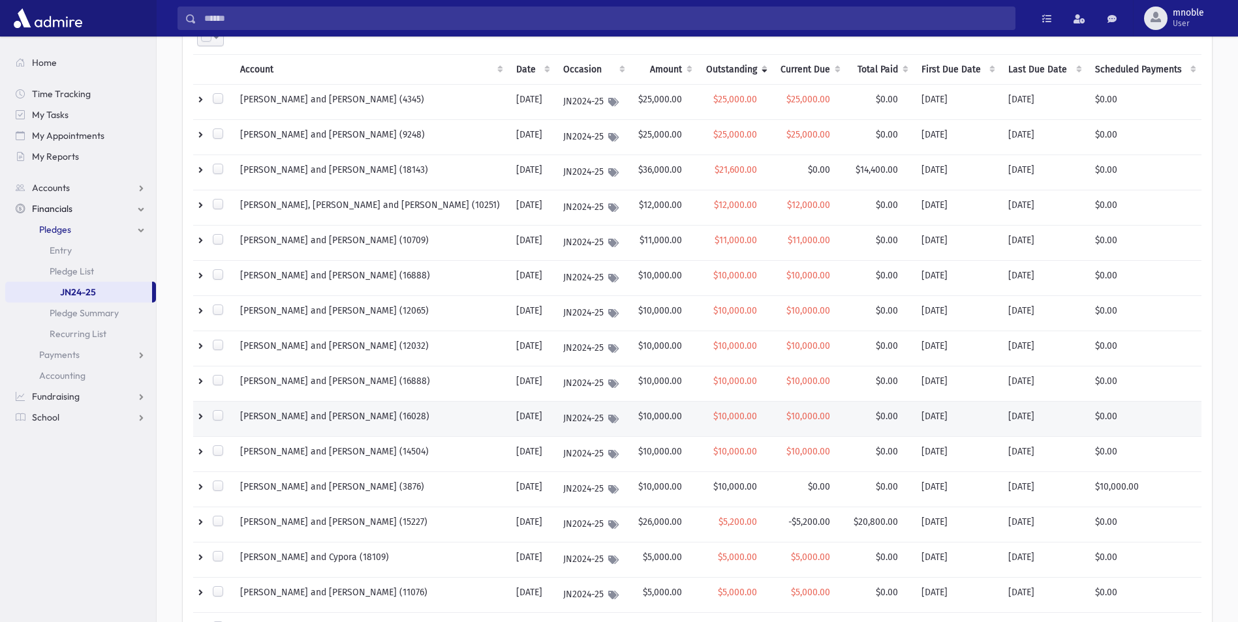
click at [199, 421] on td at bounding box center [212, 419] width 39 height 35
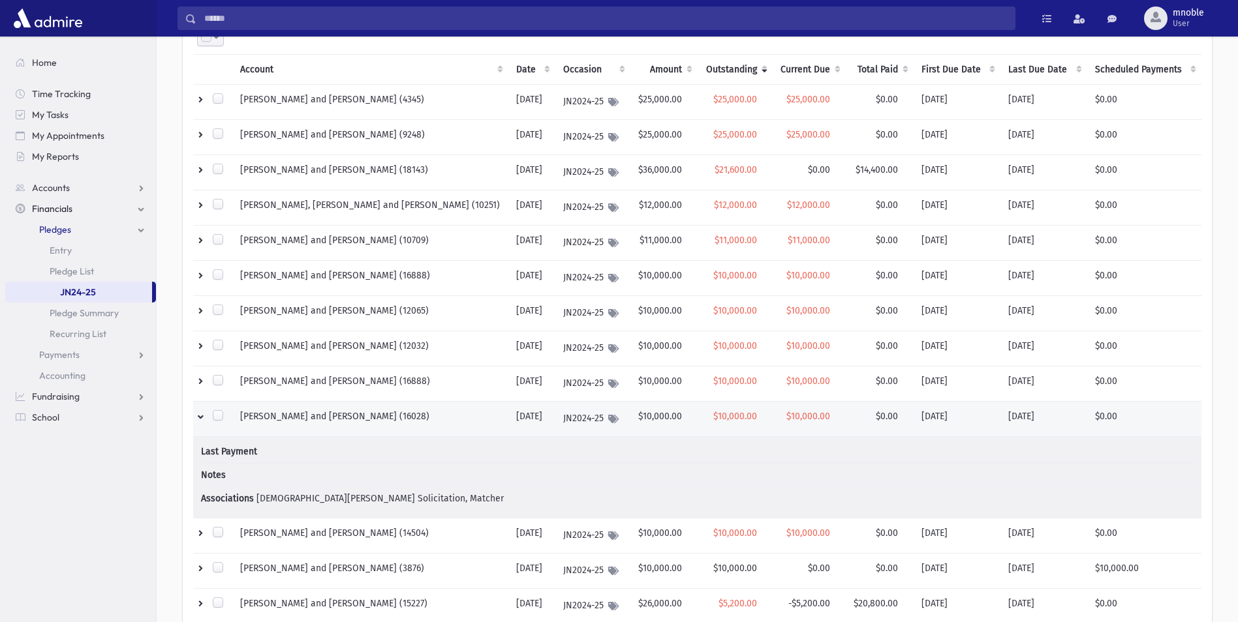
click at [199, 421] on td at bounding box center [212, 419] width 39 height 35
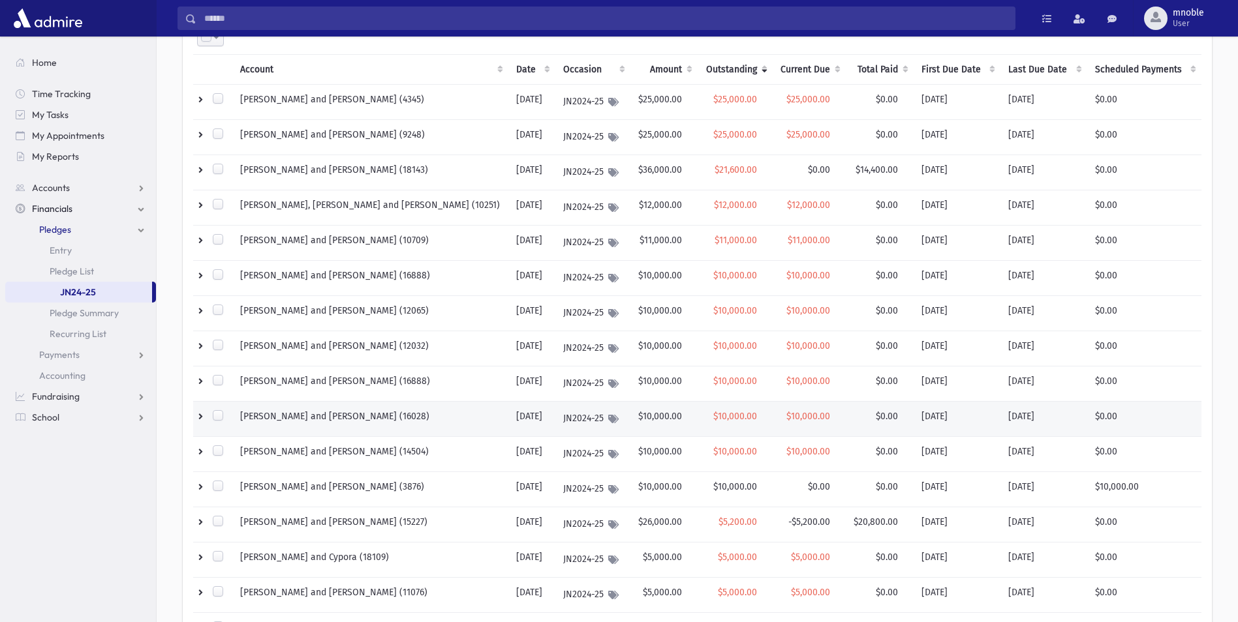
click at [199, 420] on td at bounding box center [212, 419] width 39 height 35
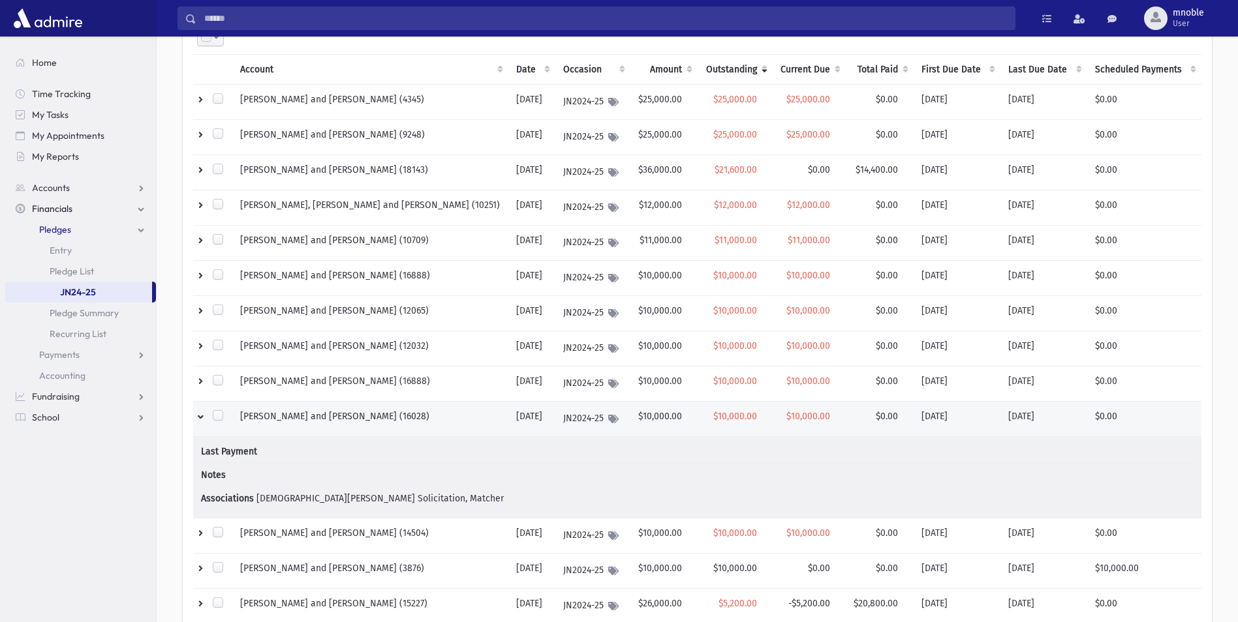
click at [202, 423] on td at bounding box center [212, 419] width 39 height 35
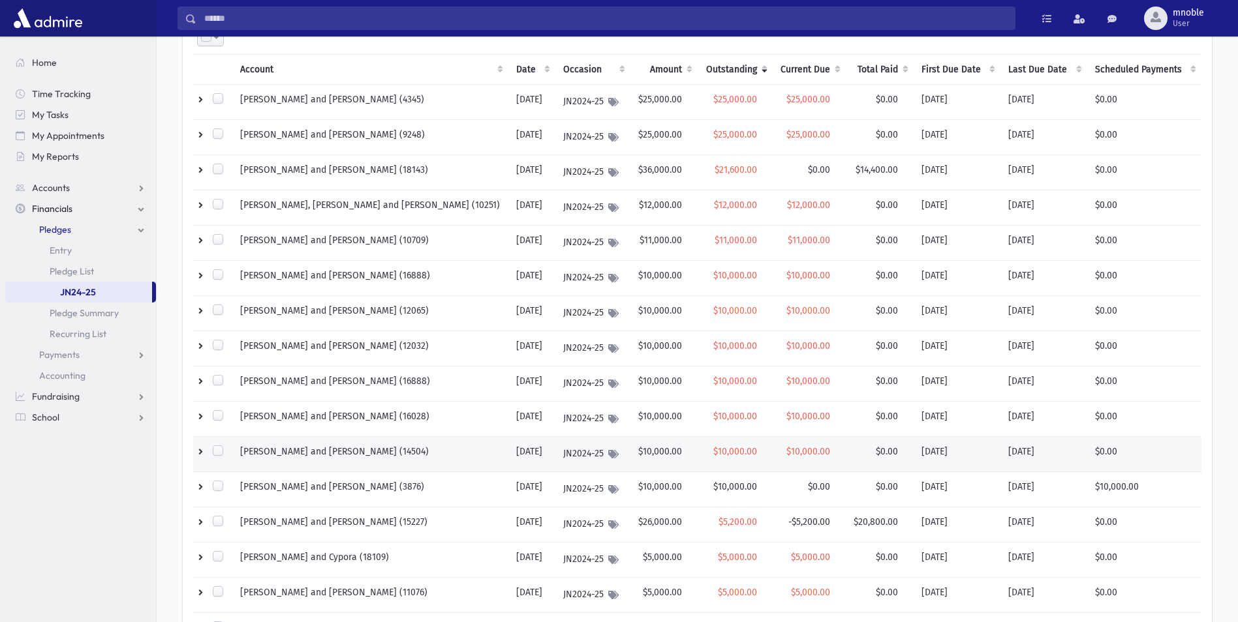
click at [204, 448] on td at bounding box center [212, 454] width 39 height 35
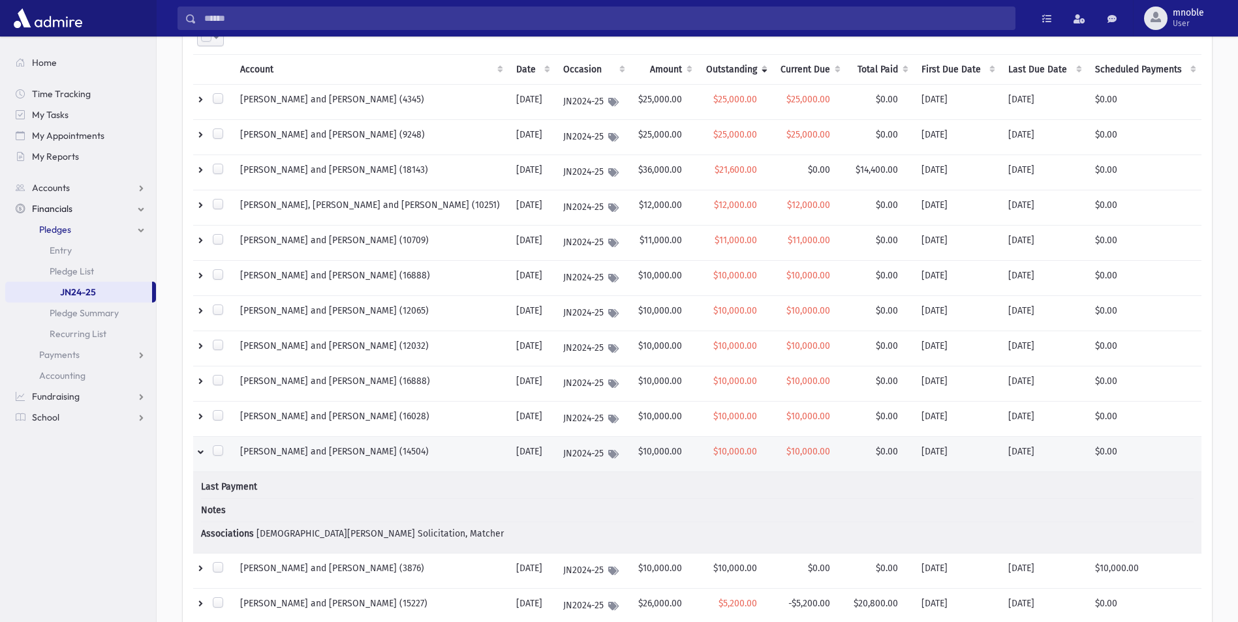
click at [204, 448] on td at bounding box center [212, 454] width 39 height 35
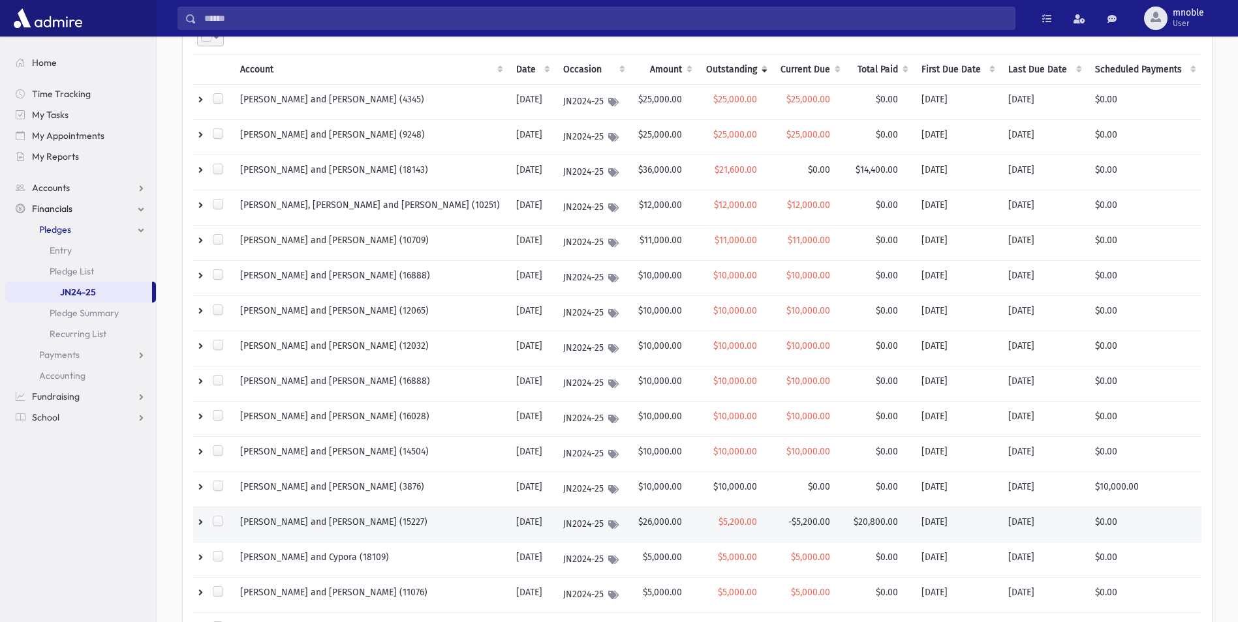
drag, startPoint x: 436, startPoint y: 517, endPoint x: 386, endPoint y: 521, distance: 51.0
drag, startPoint x: 386, startPoint y: 521, endPoint x: 124, endPoint y: 505, distance: 262.1
click at [124, 505] on section "Home Time Tracking My Tasks My Appointments My Reports Accounts Accounts Accoun…" at bounding box center [78, 330] width 156 height 586
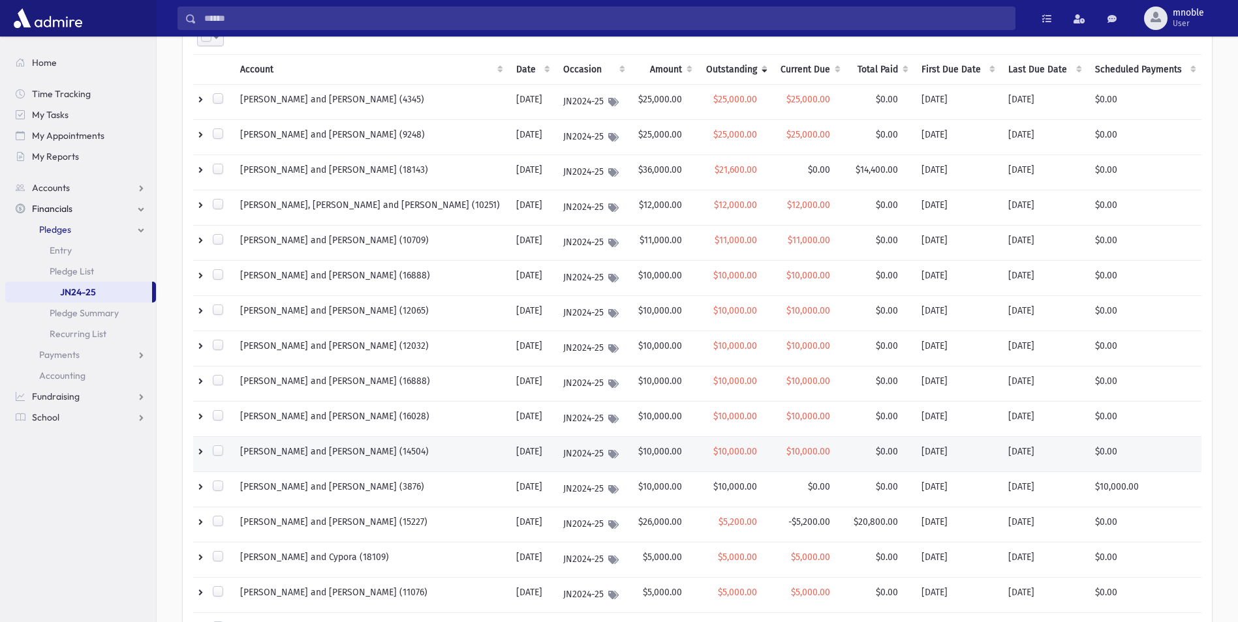
click at [299, 452] on td "[PERSON_NAME] and [PERSON_NAME] (14504)" at bounding box center [370, 454] width 276 height 35
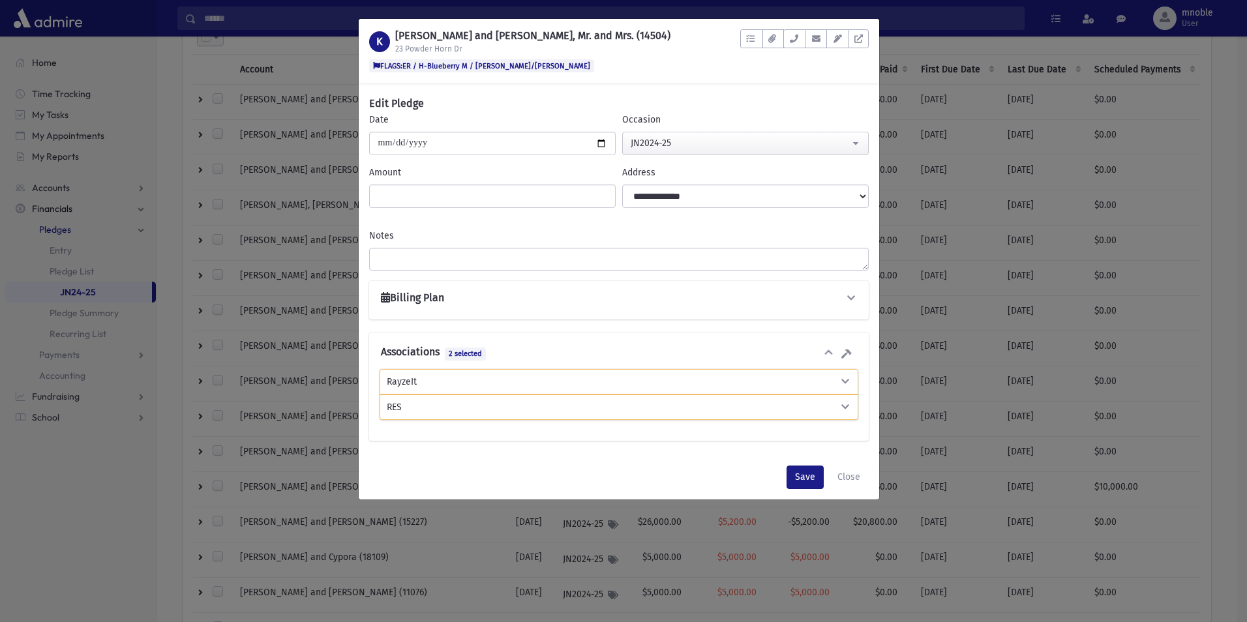
click at [1183, 126] on div "K [PERSON_NAME] and [PERSON_NAME], Mr. and Mrs. (14504) 23 Powder Horn Dr FLAGS…" at bounding box center [623, 311] width 1247 height 622
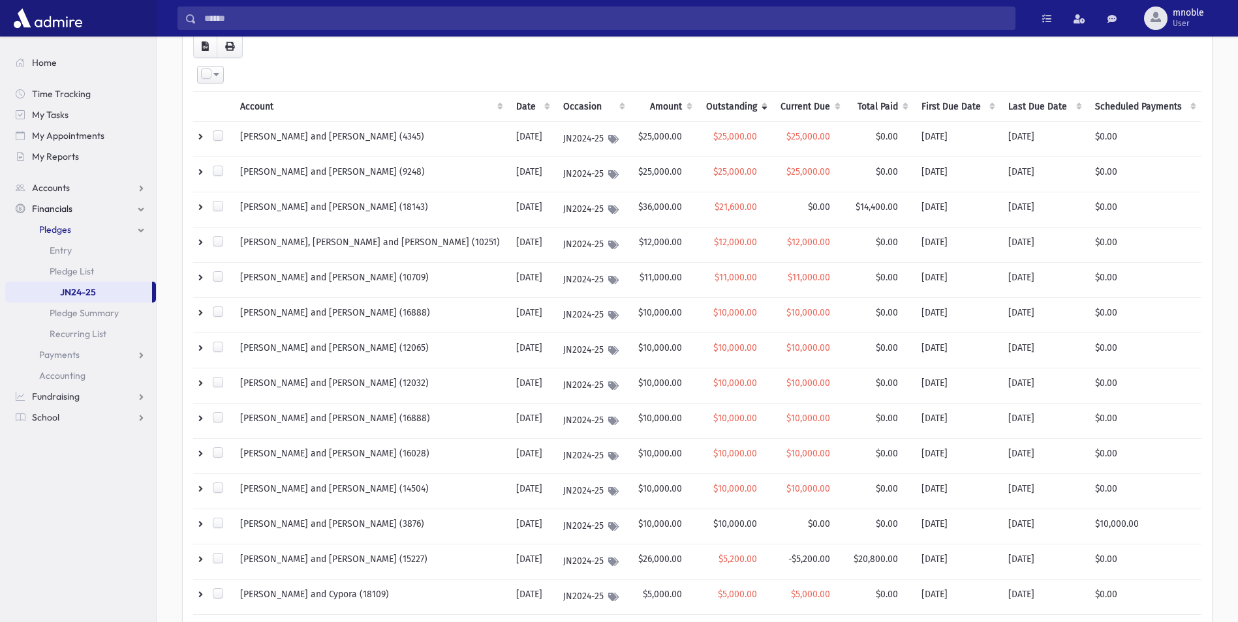
scroll to position [0, 0]
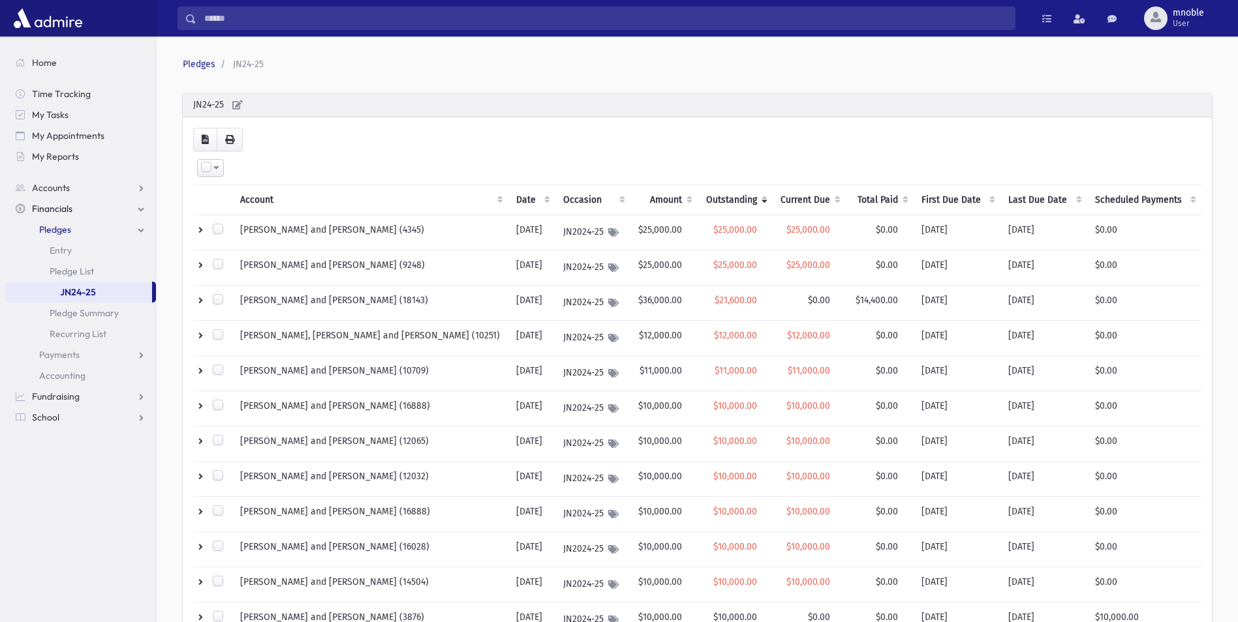
click at [732, 202] on th "Outstanding" at bounding box center [734, 200] width 74 height 30
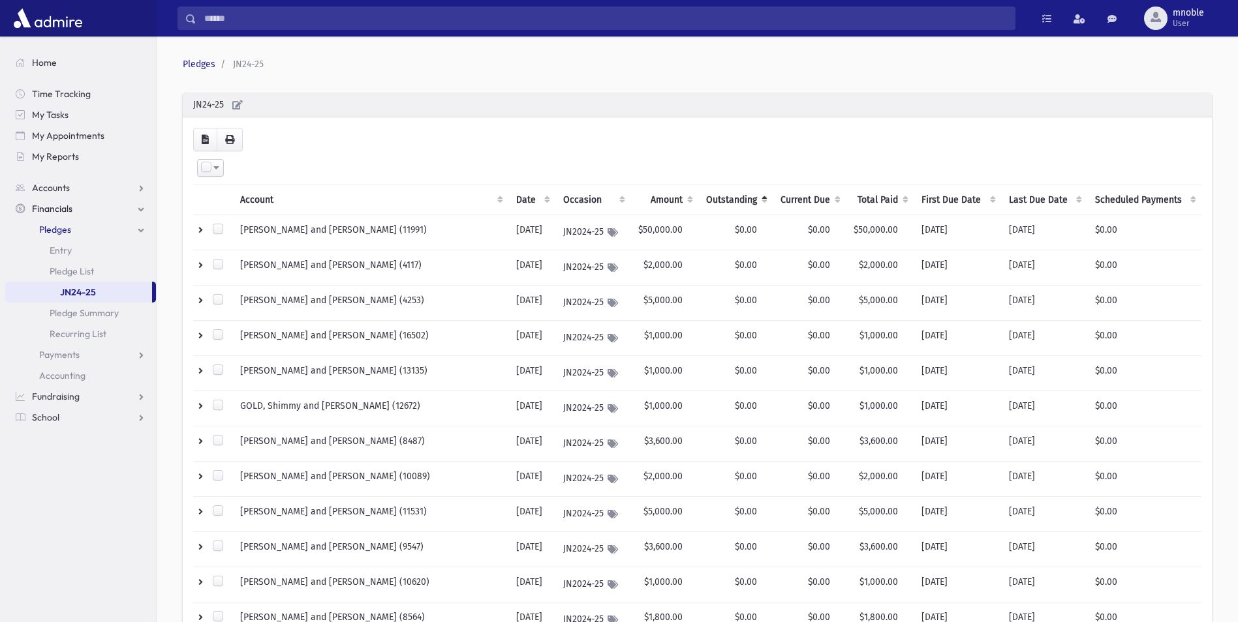
click at [737, 194] on th "Outstanding" at bounding box center [735, 200] width 74 height 30
